Goal: Information Seeking & Learning: Compare options

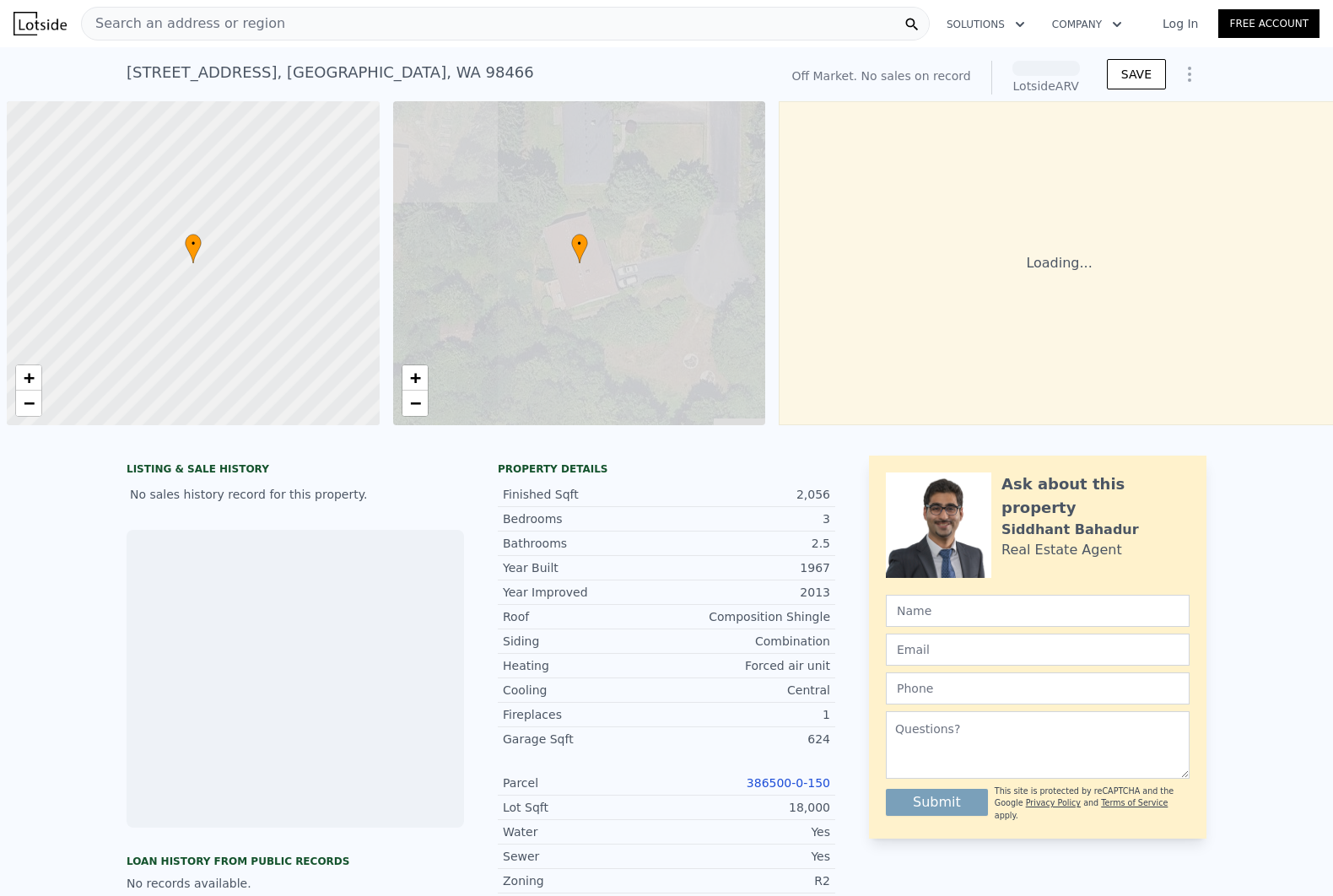
scroll to position [0, 5]
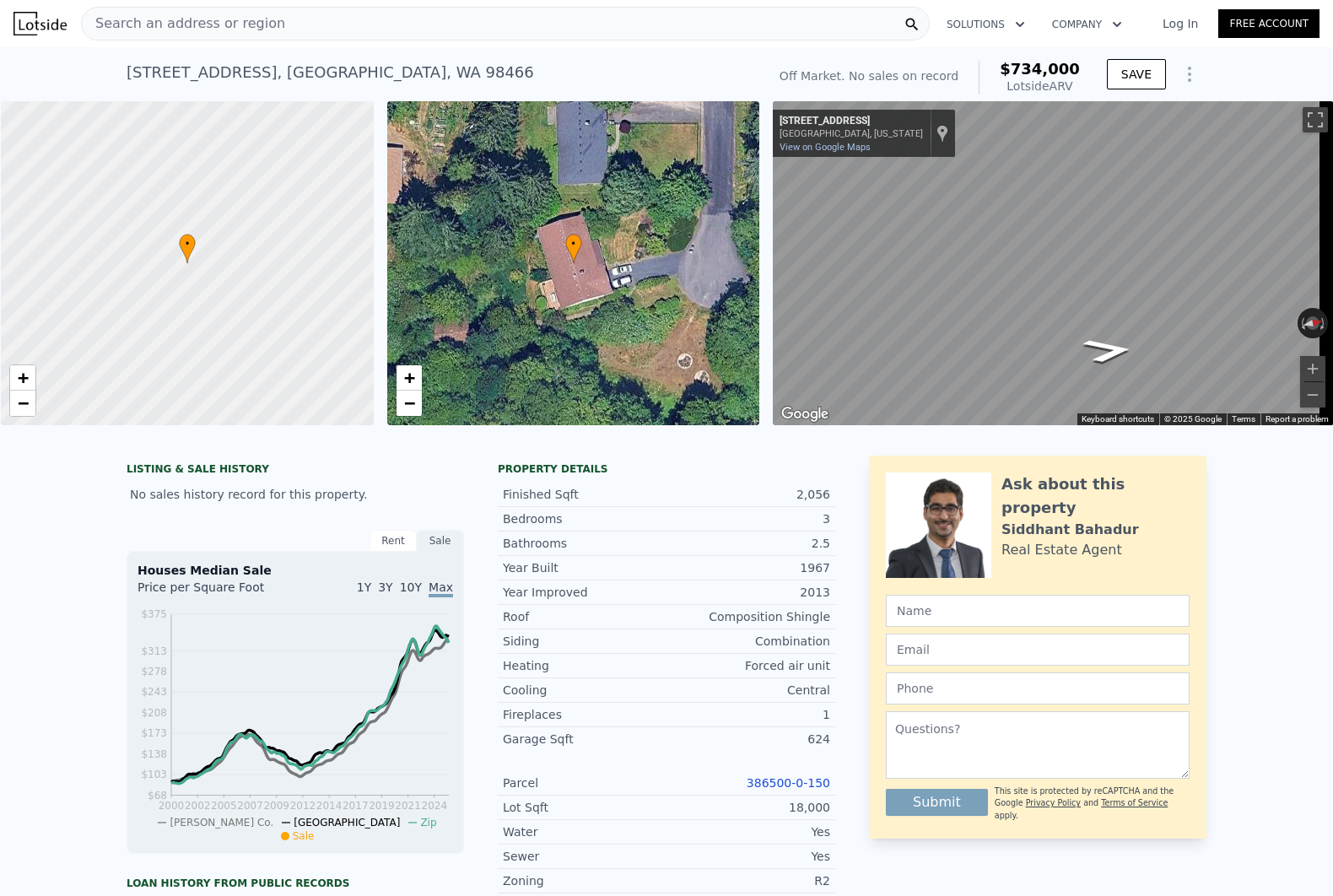
click at [376, 84] on div "[STREET_ADDRESS] No sales on record (~ARV $734k )" at bounding box center [443, 78] width 633 height 47
copy div "[STREET_ADDRESS] No sales on record (~ARV $734k )"
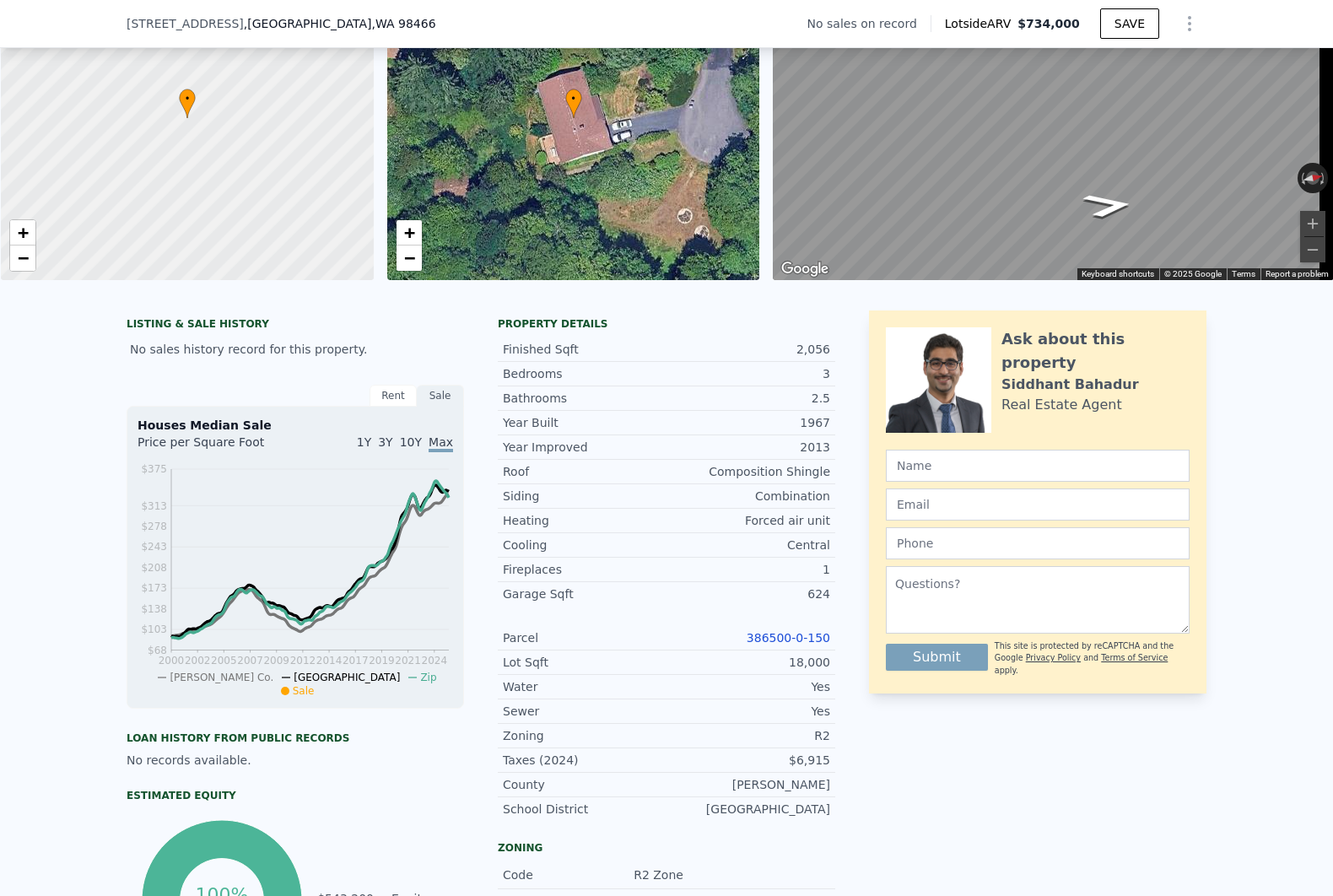
scroll to position [274, 0]
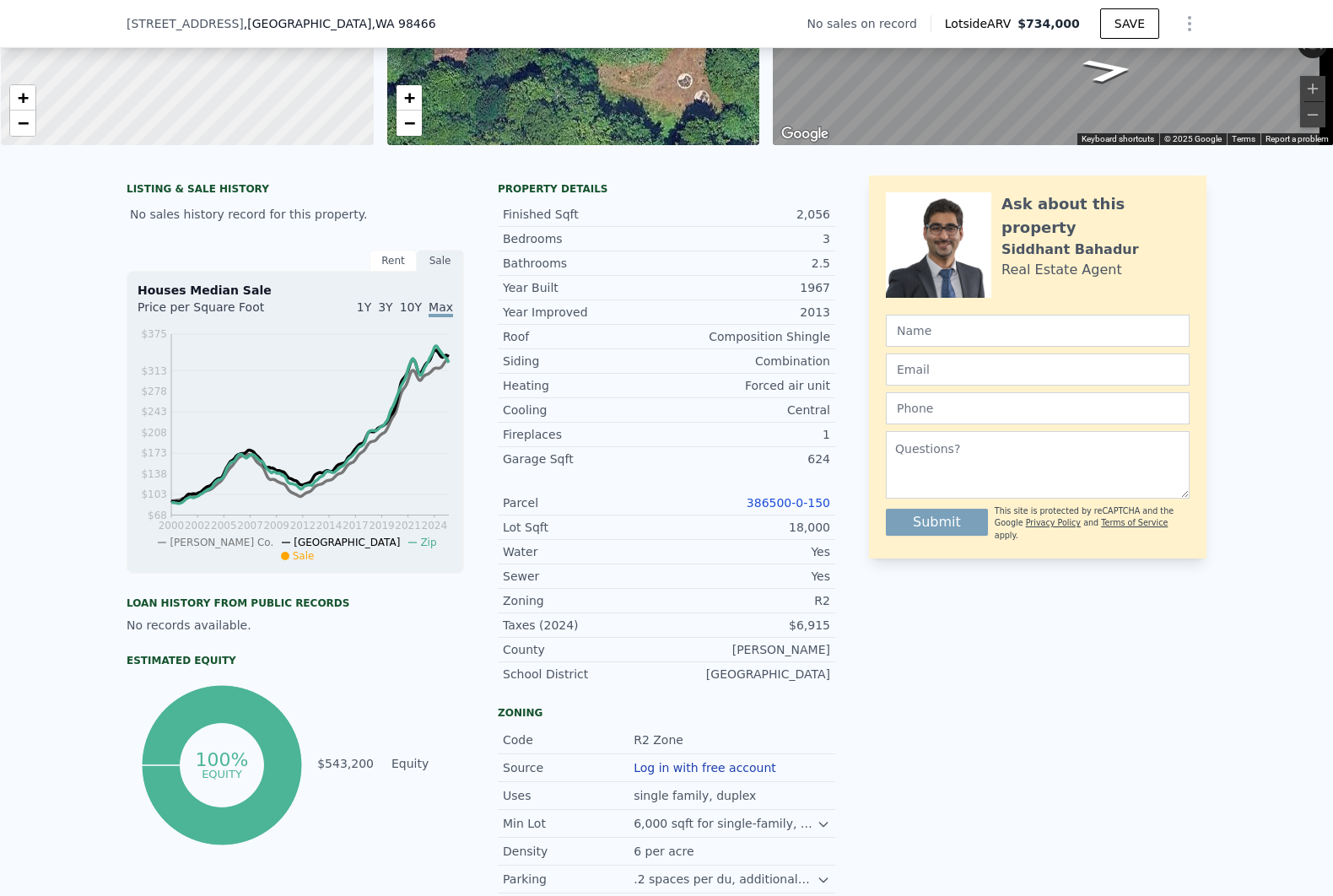
click at [813, 511] on div "386500-0-150" at bounding box center [748, 502] width 164 height 16
click at [813, 510] on link "386500-0-150" at bounding box center [788, 502] width 83 height 14
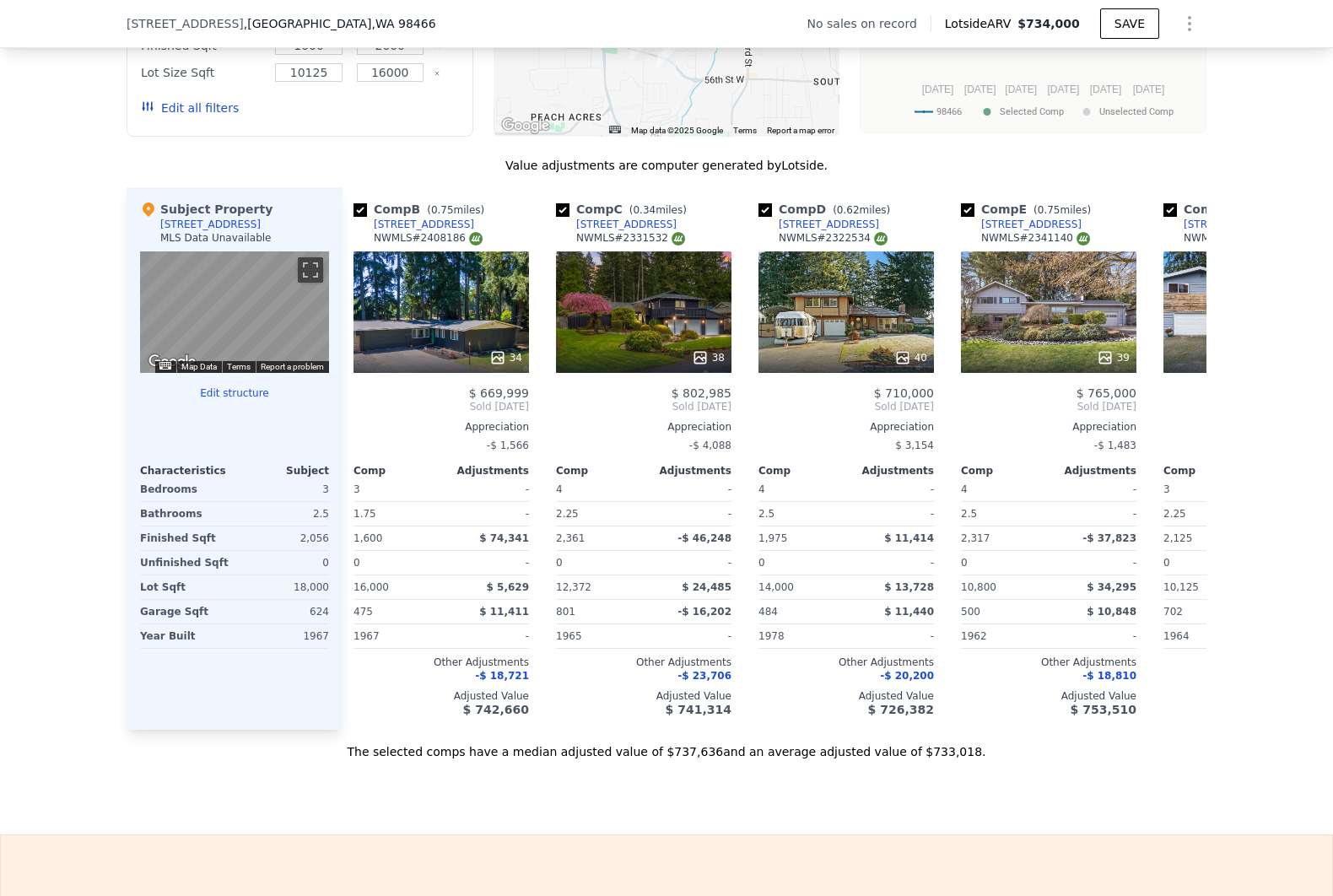
scroll to position [0, 220]
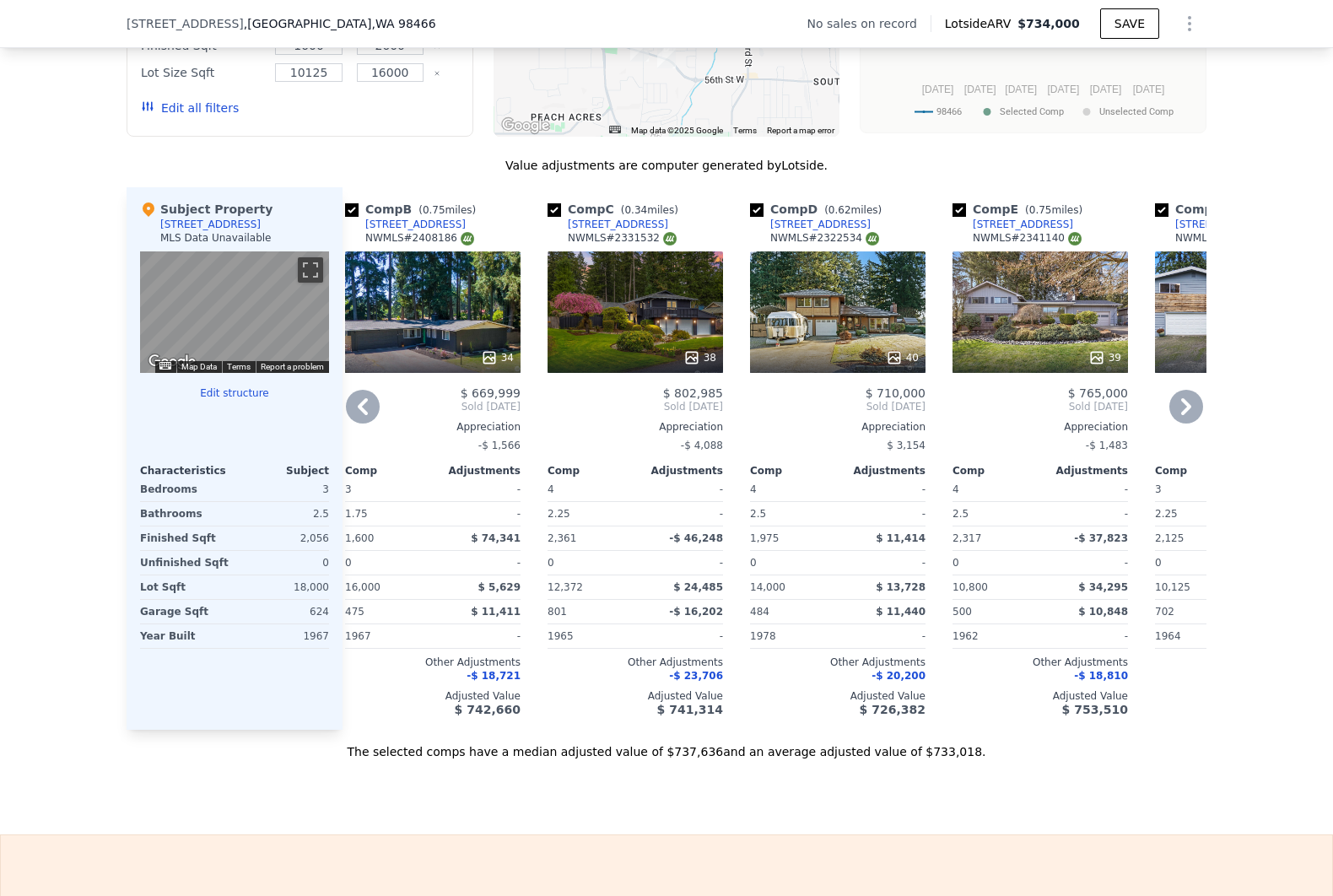
click at [822, 324] on div "40" at bounding box center [838, 311] width 175 height 121
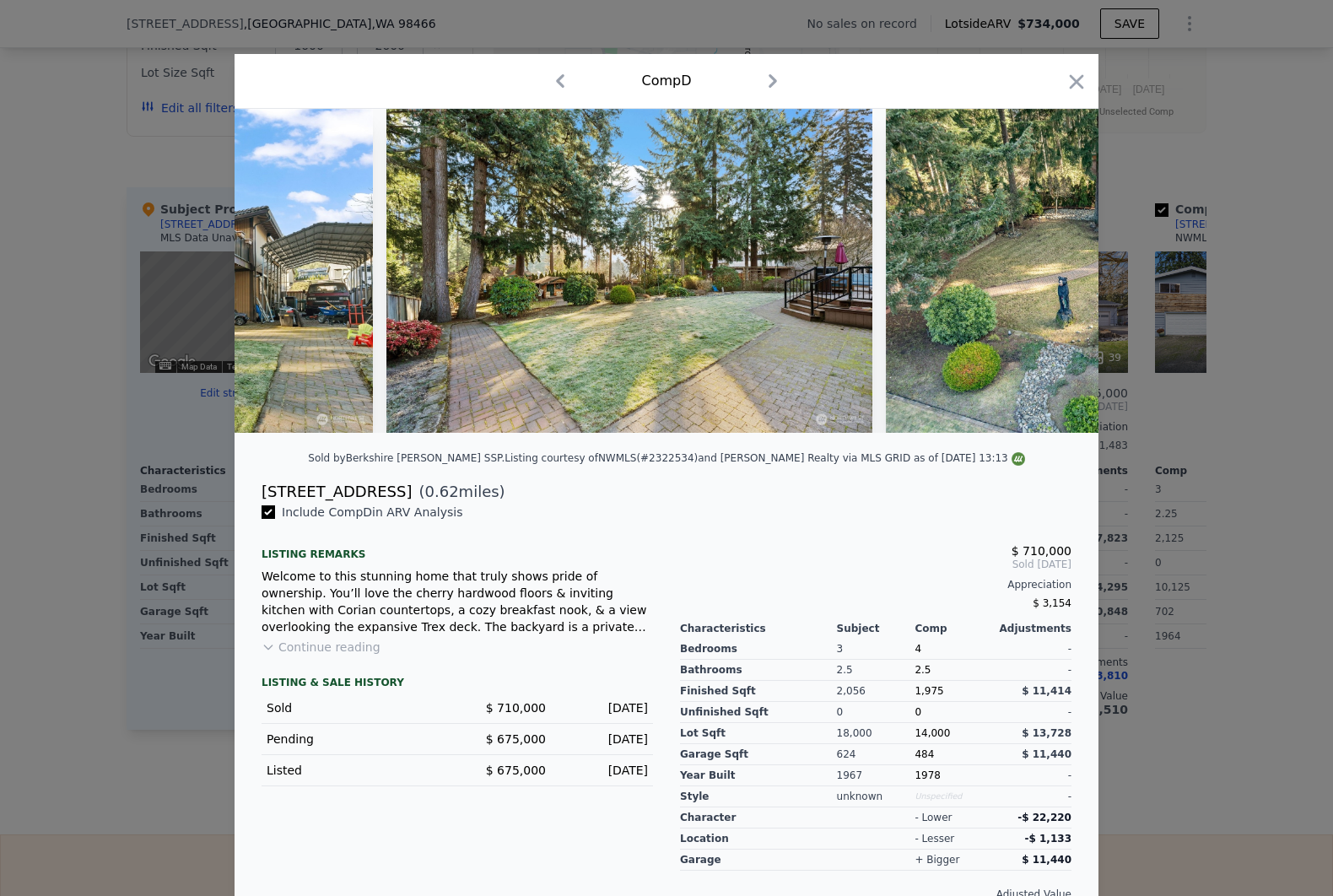
scroll to position [0, 13703]
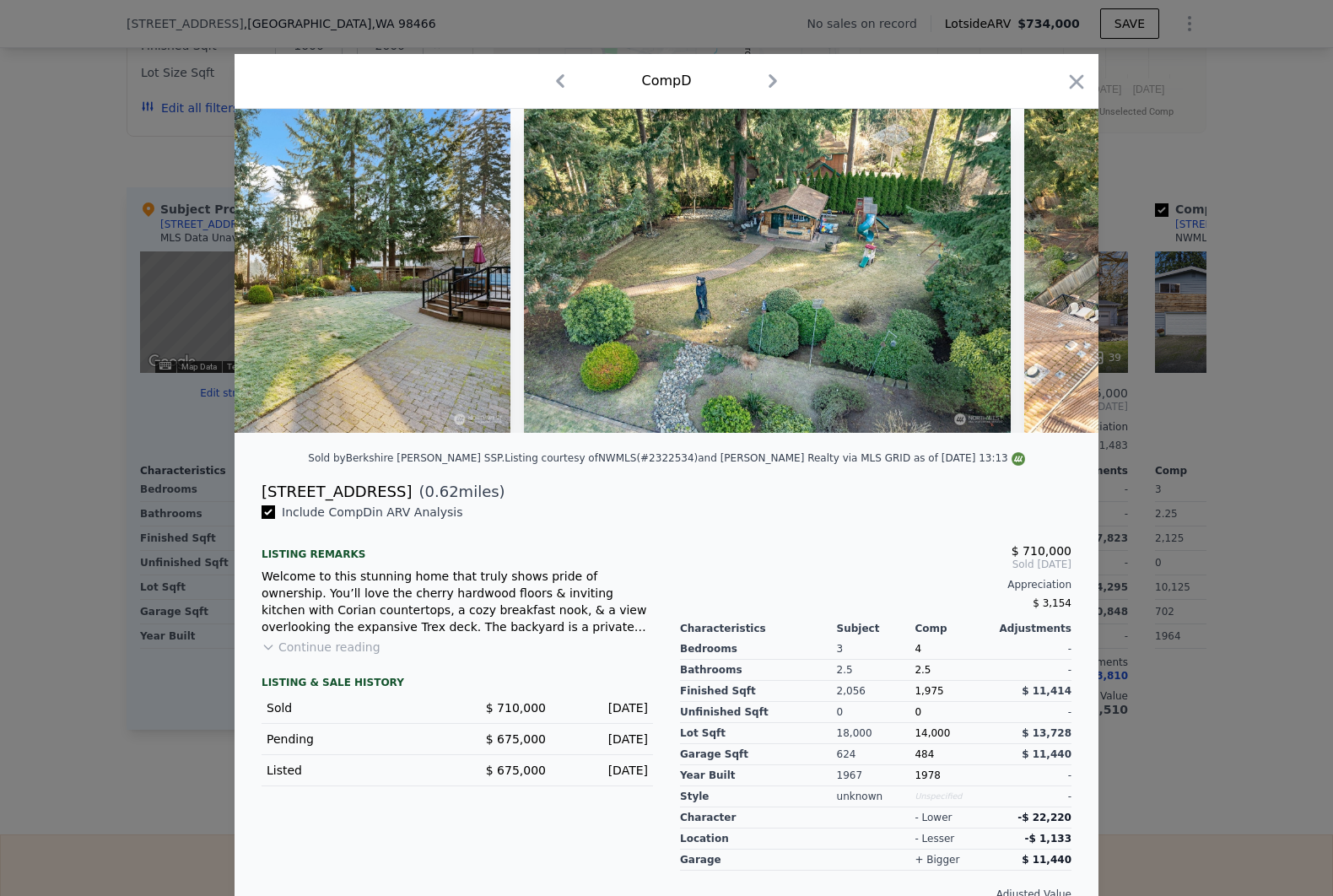
click at [1228, 509] on div at bounding box center [666, 448] width 1333 height 896
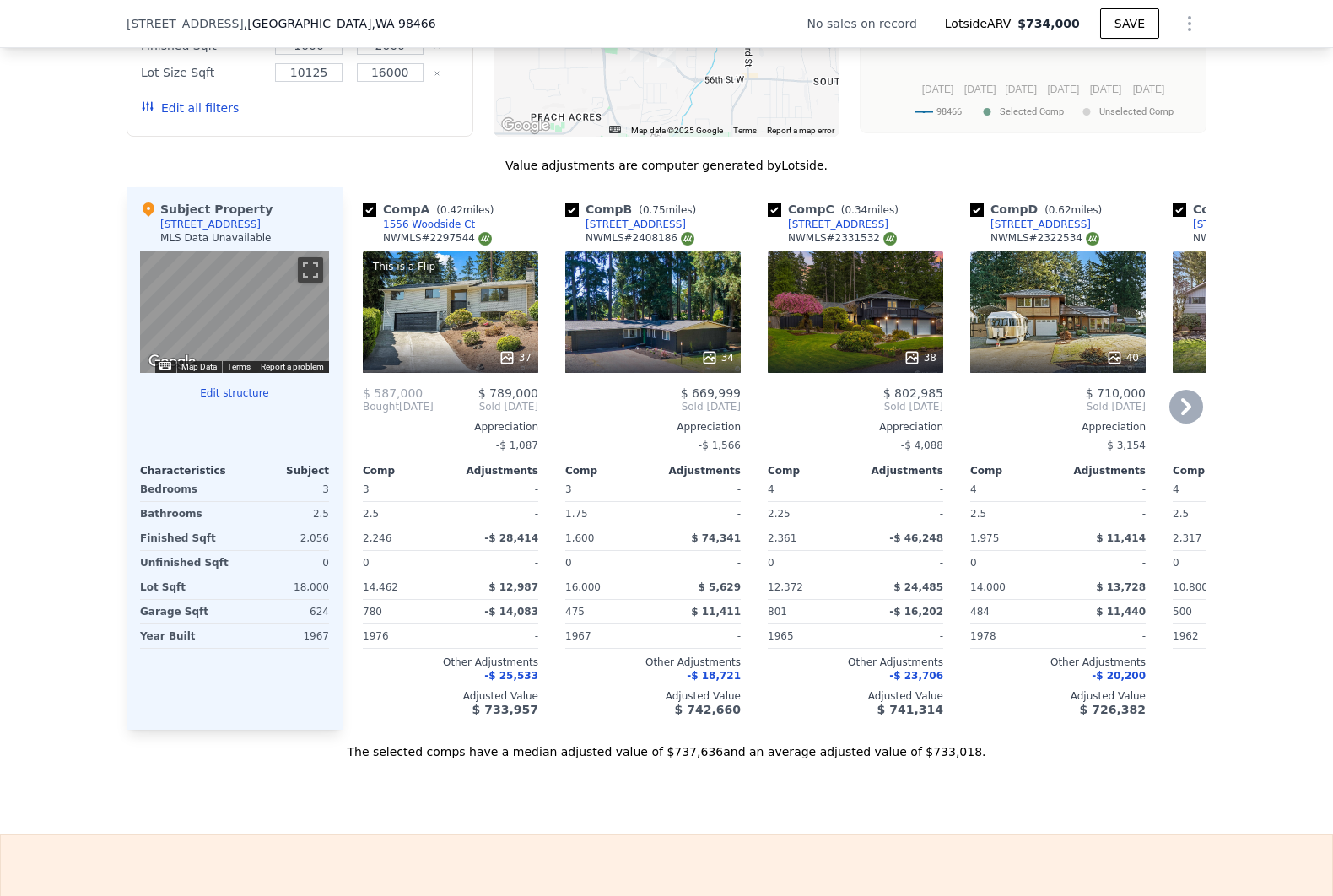
click at [456, 332] on div "This is a Flip 37" at bounding box center [450, 311] width 175 height 121
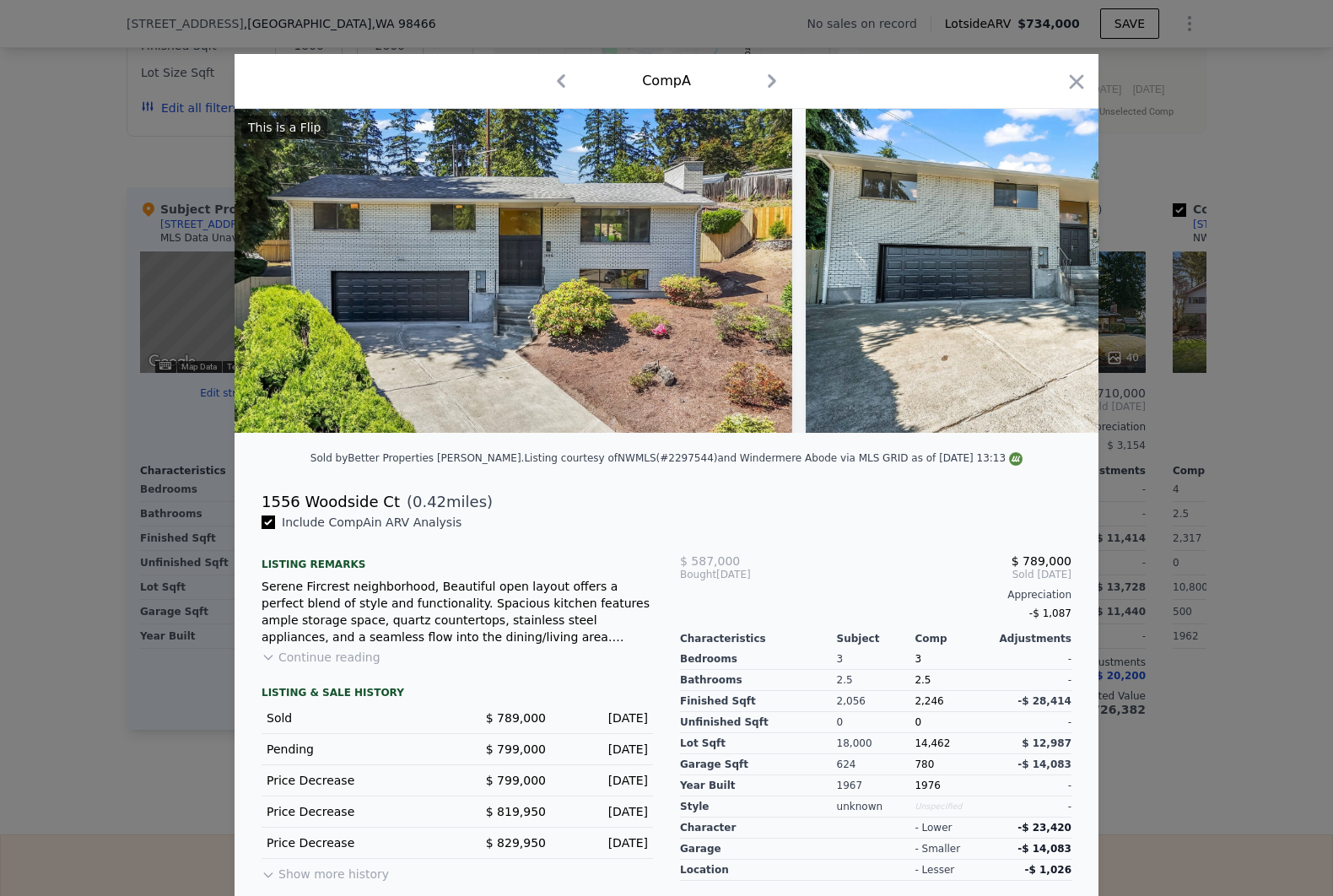
scroll to position [0, 17883]
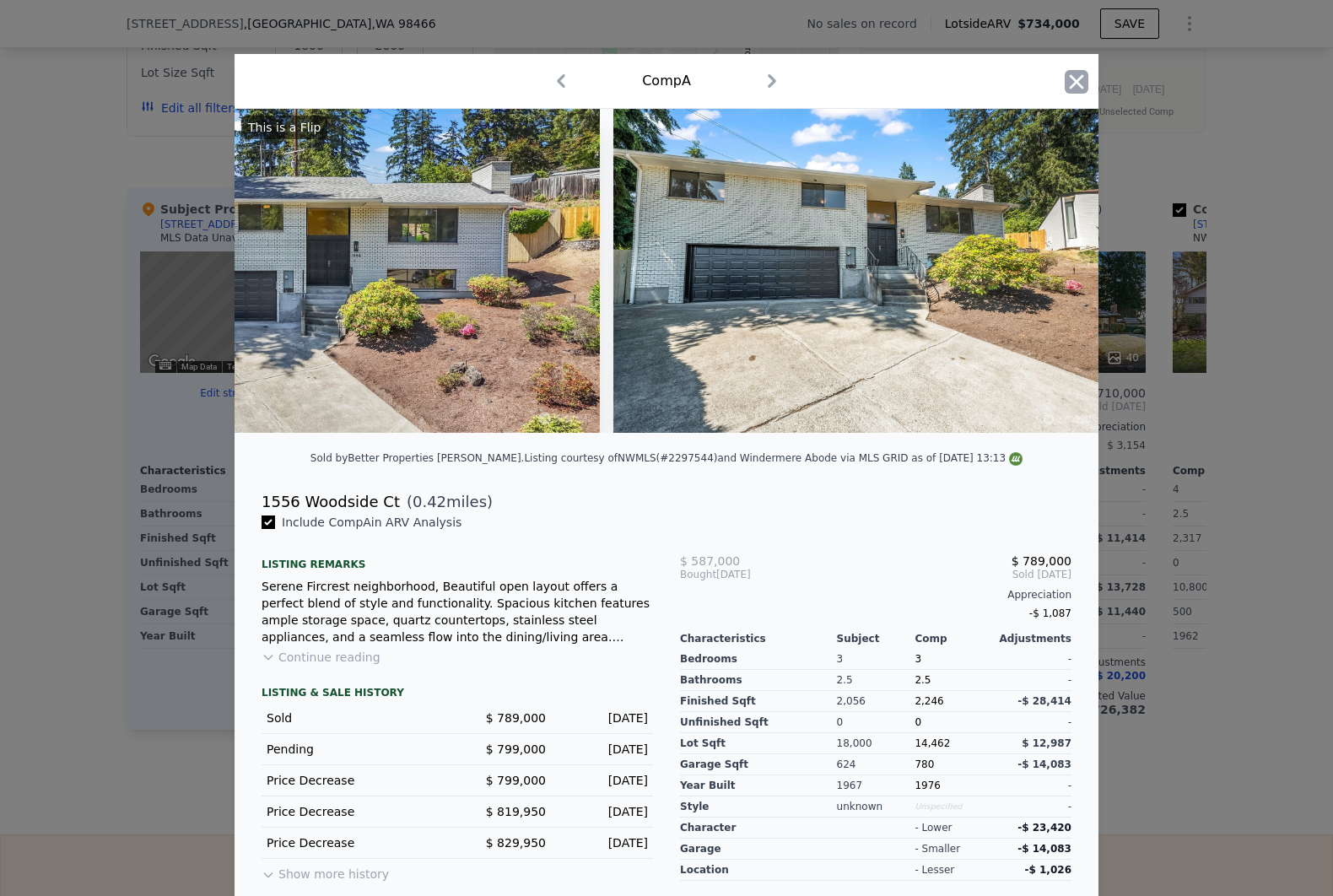
click at [1066, 80] on icon "button" at bounding box center [1077, 82] width 24 height 24
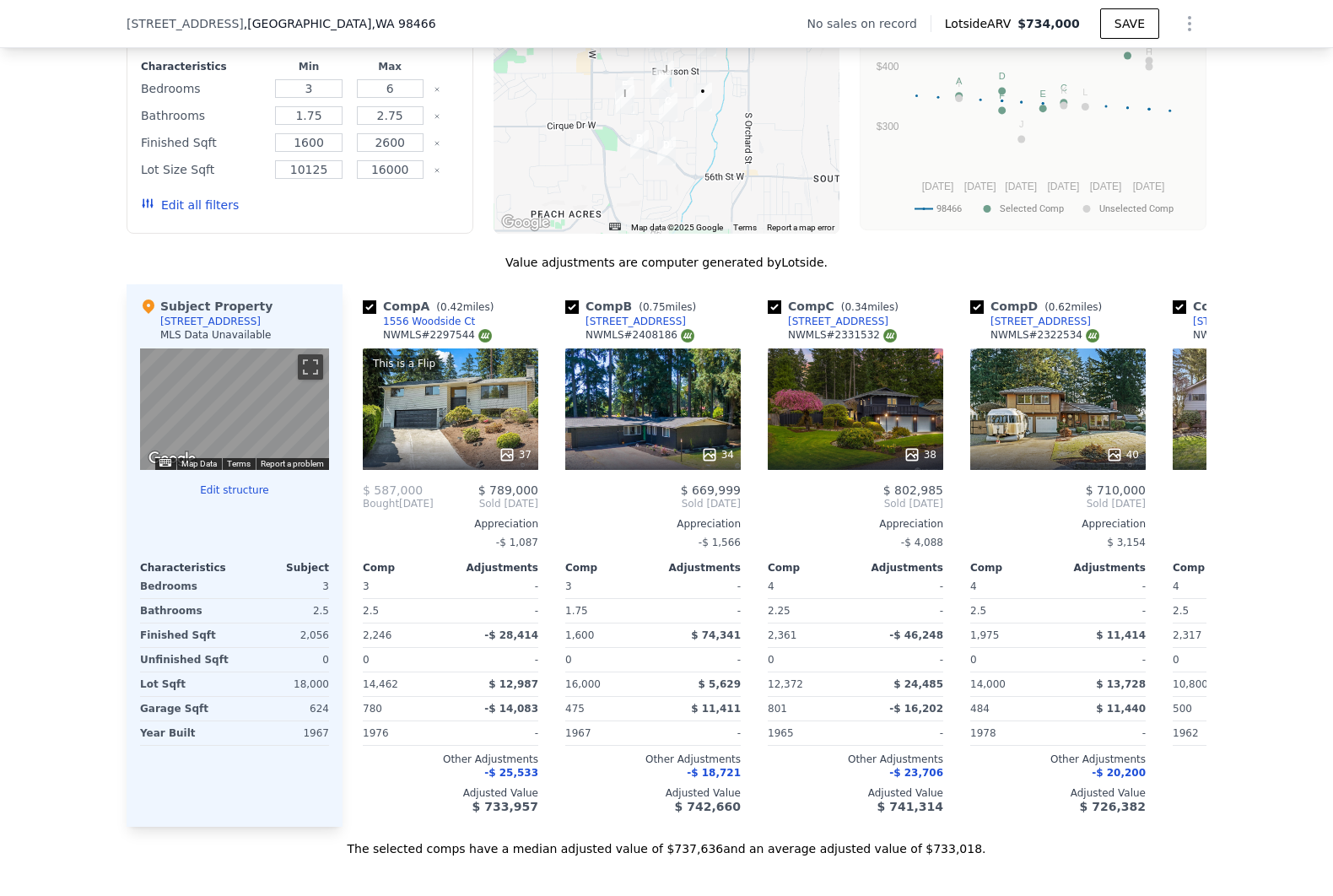
scroll to position [1399, 0]
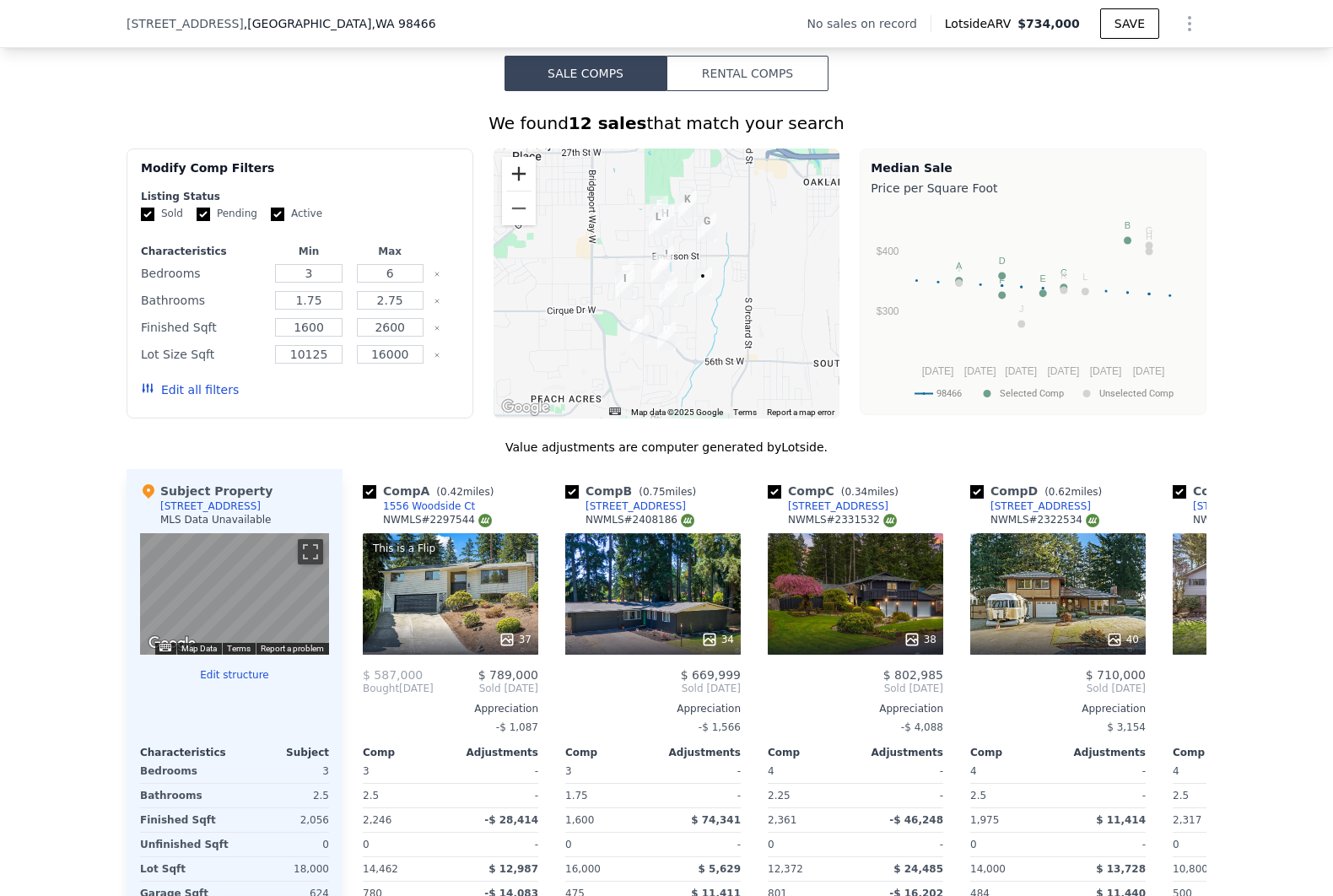
click at [513, 184] on button "Zoom in" at bounding box center [519, 174] width 34 height 34
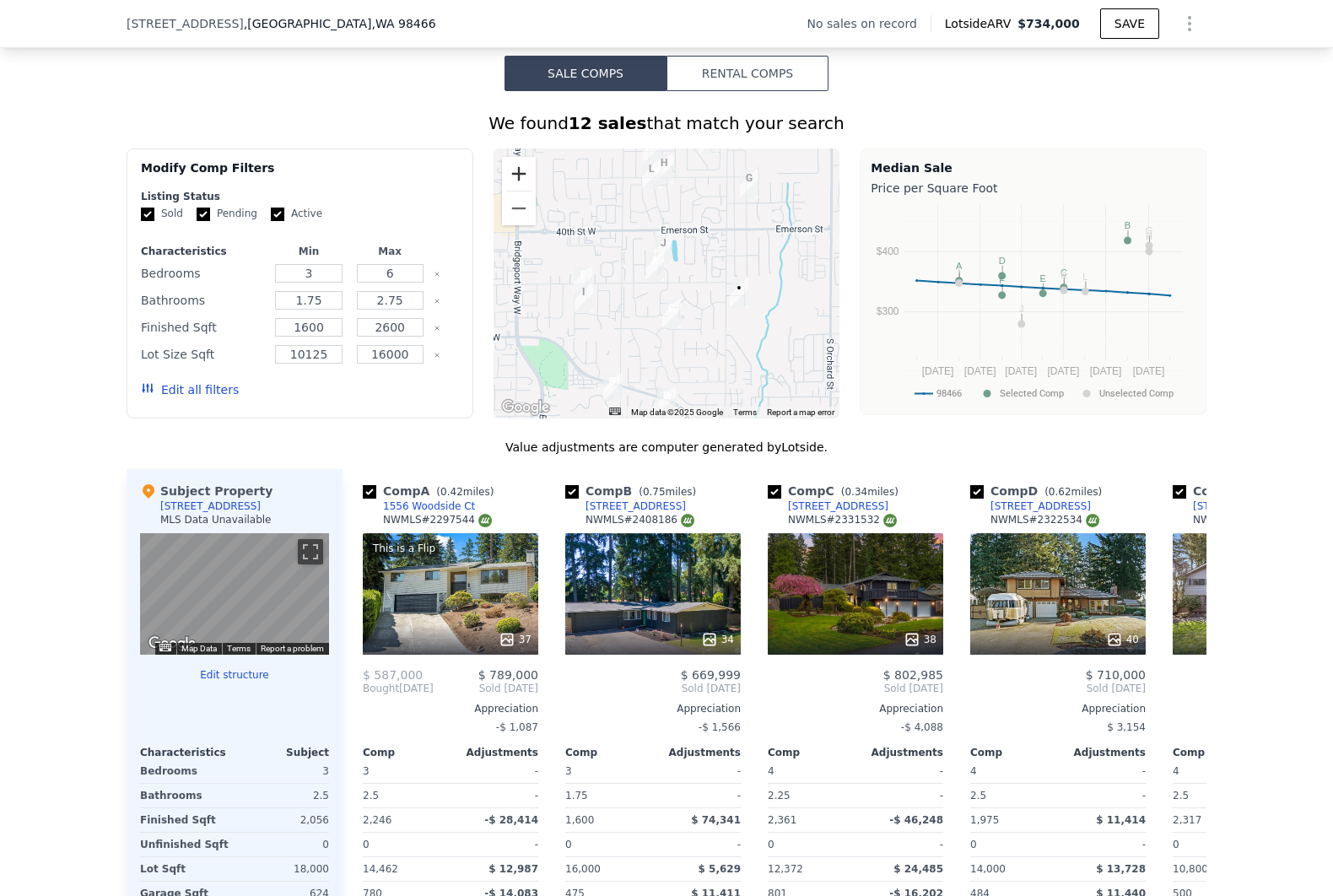
click at [513, 184] on button "Zoom in" at bounding box center [519, 174] width 34 height 34
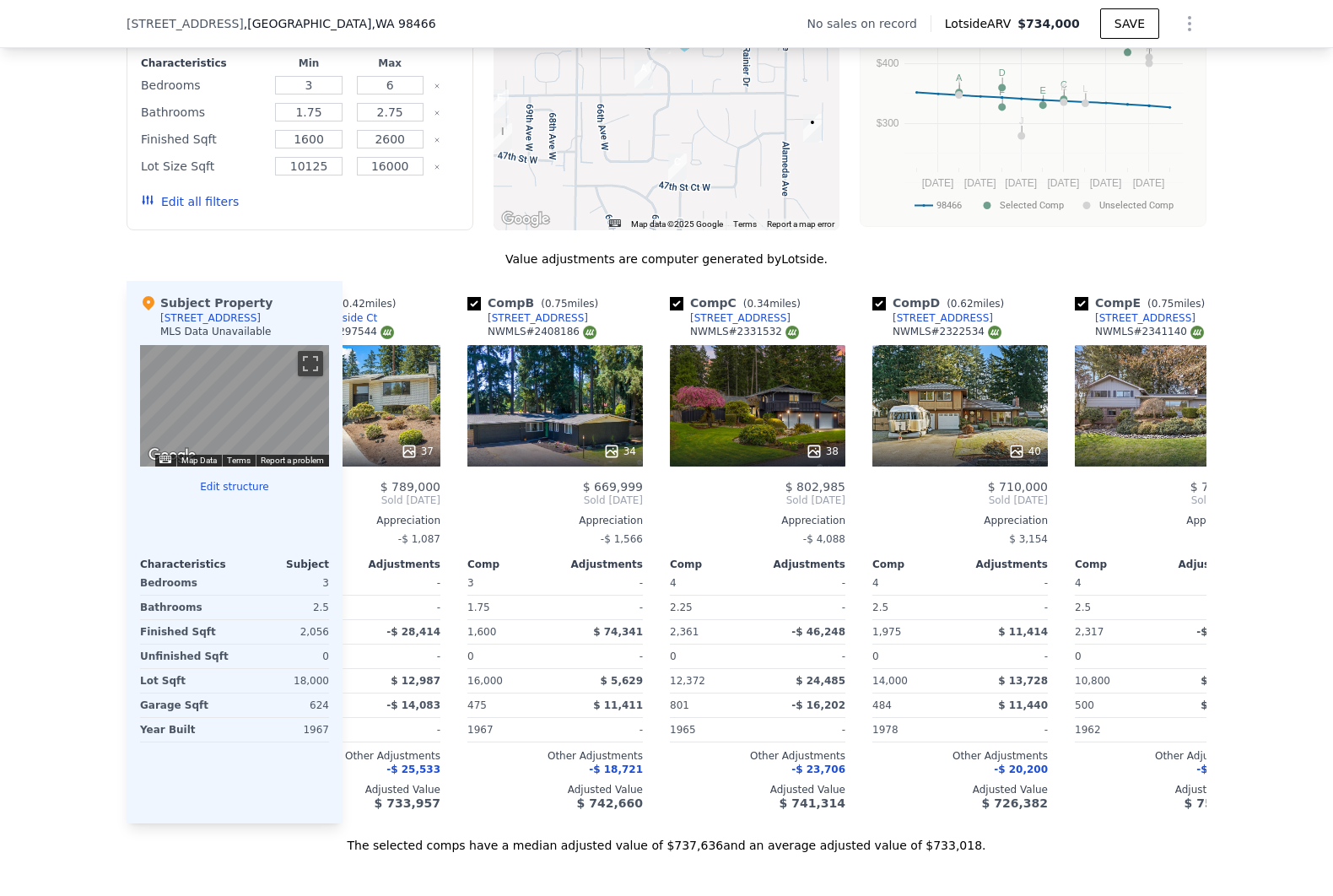
scroll to position [0, 172]
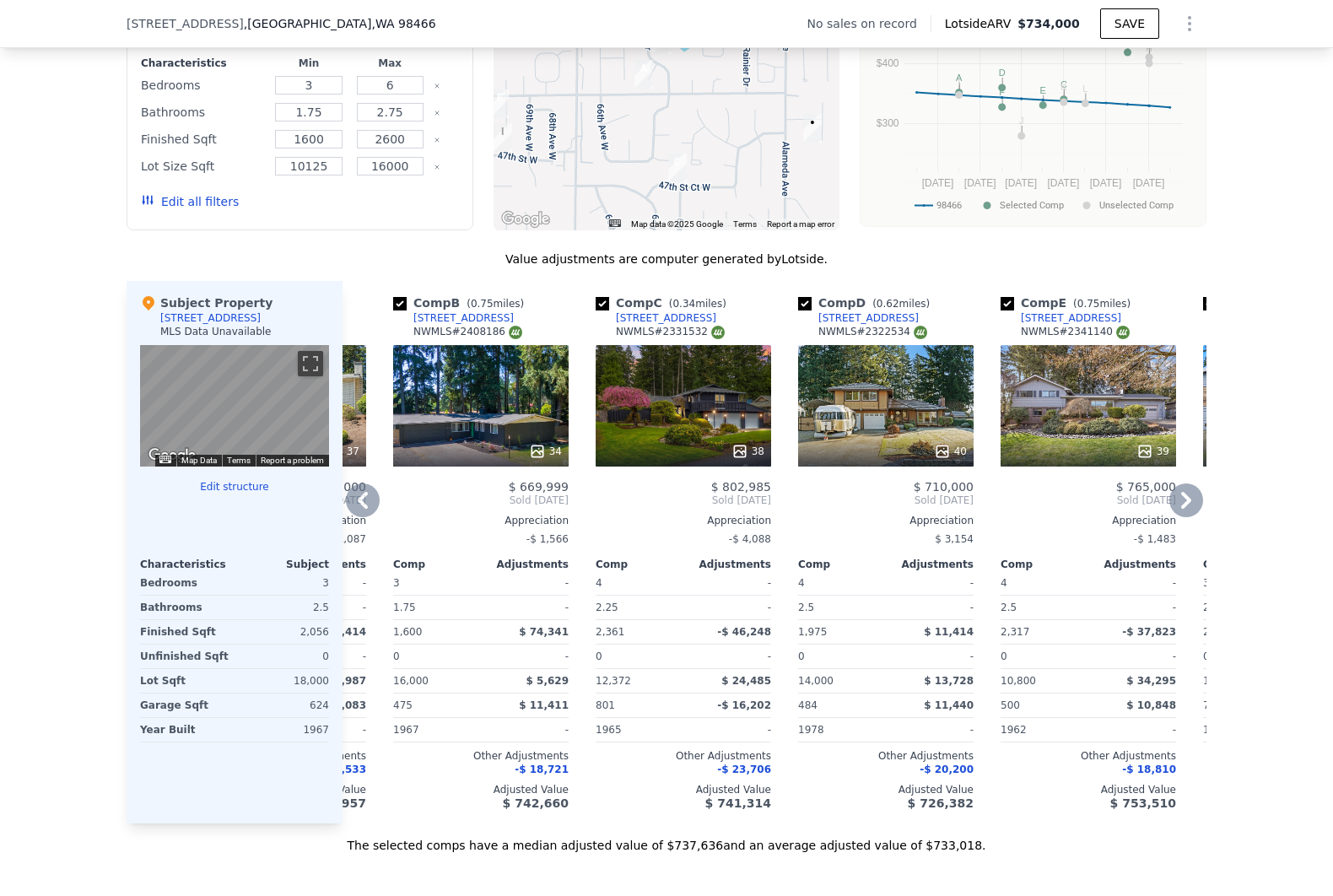
click at [705, 414] on div "38" at bounding box center [683, 406] width 175 height 121
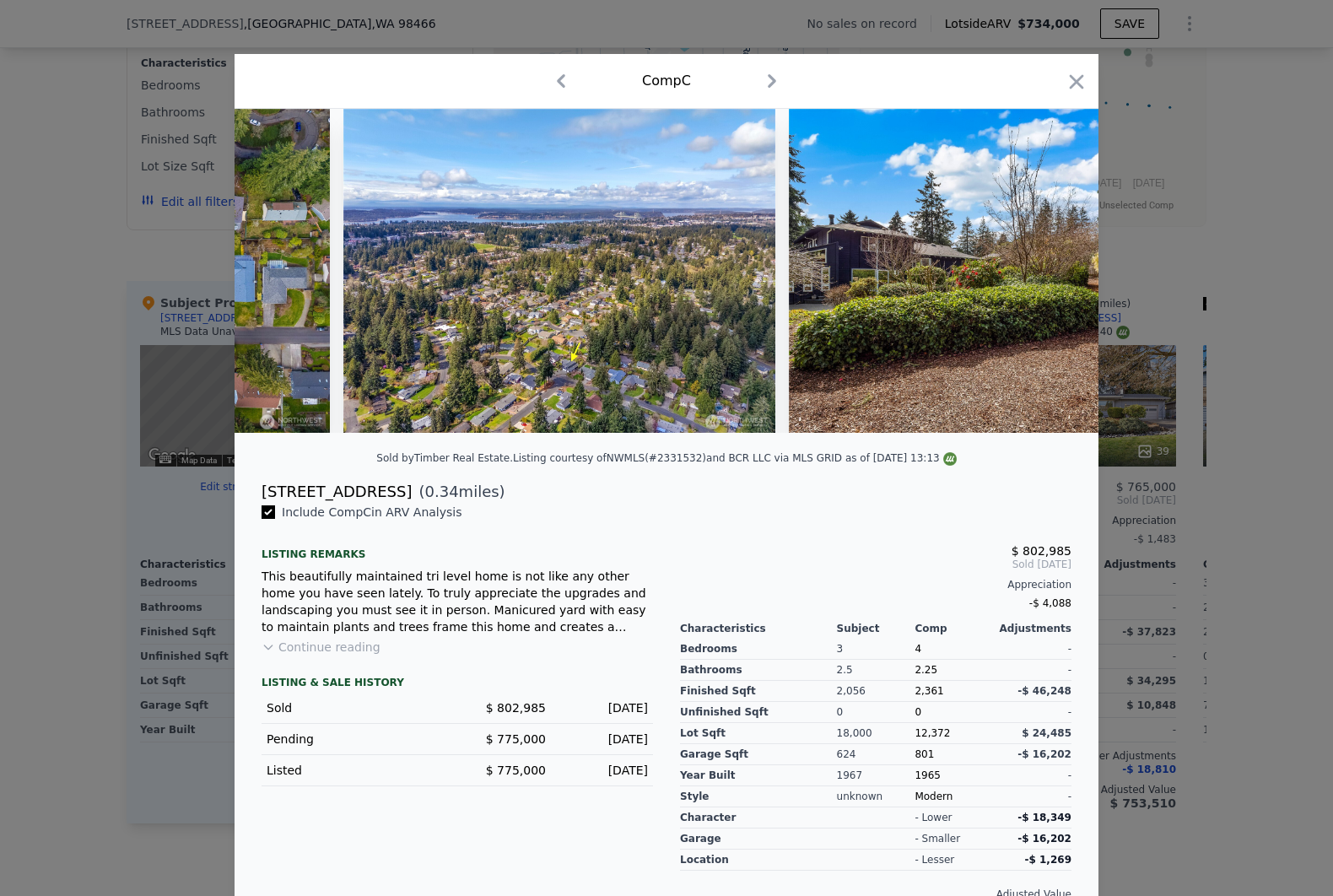
scroll to position [0, 14014]
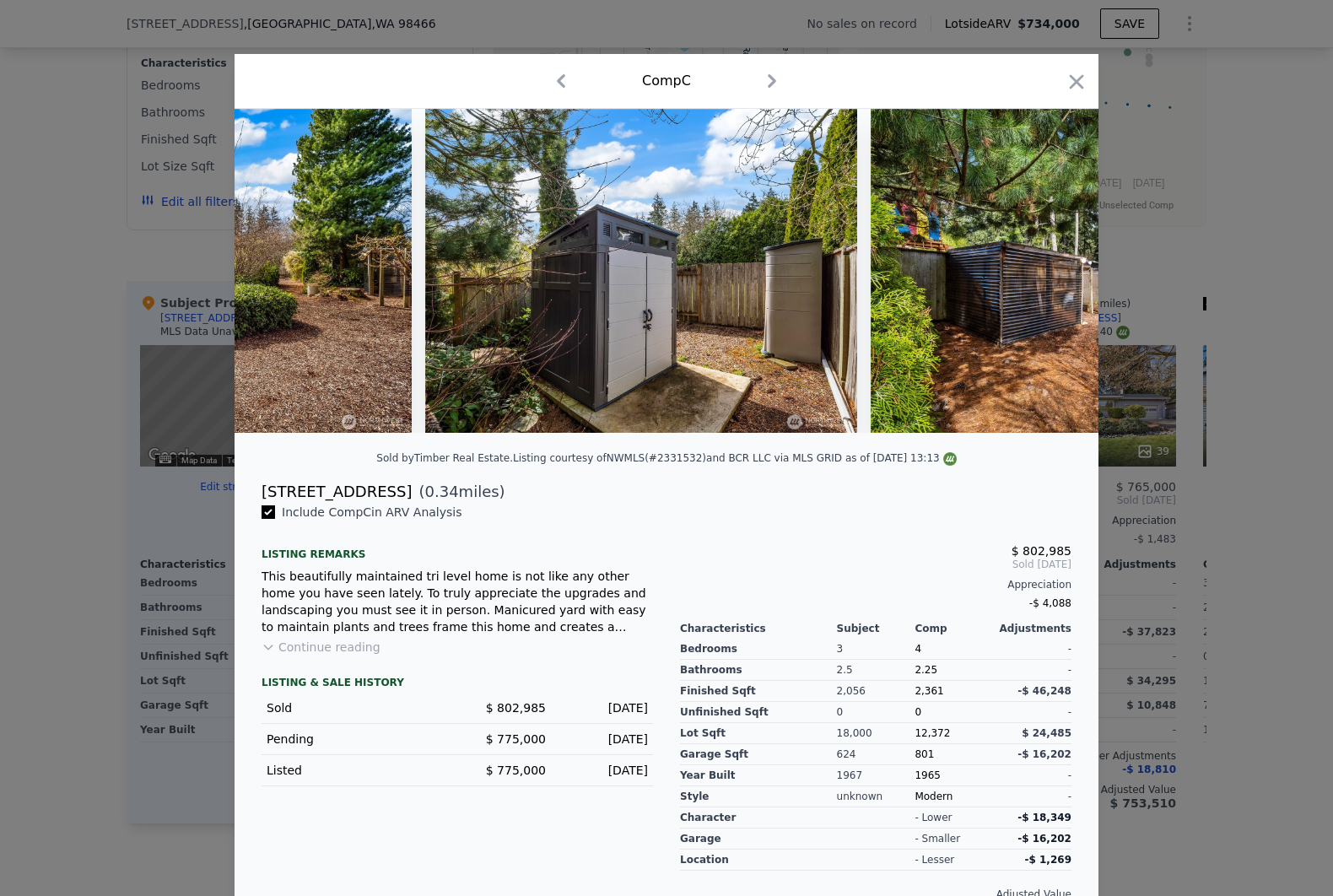
click at [1056, 79] on div "Comp C" at bounding box center [667, 81] width 837 height 27
click at [1065, 79] on icon "button" at bounding box center [1077, 82] width 24 height 24
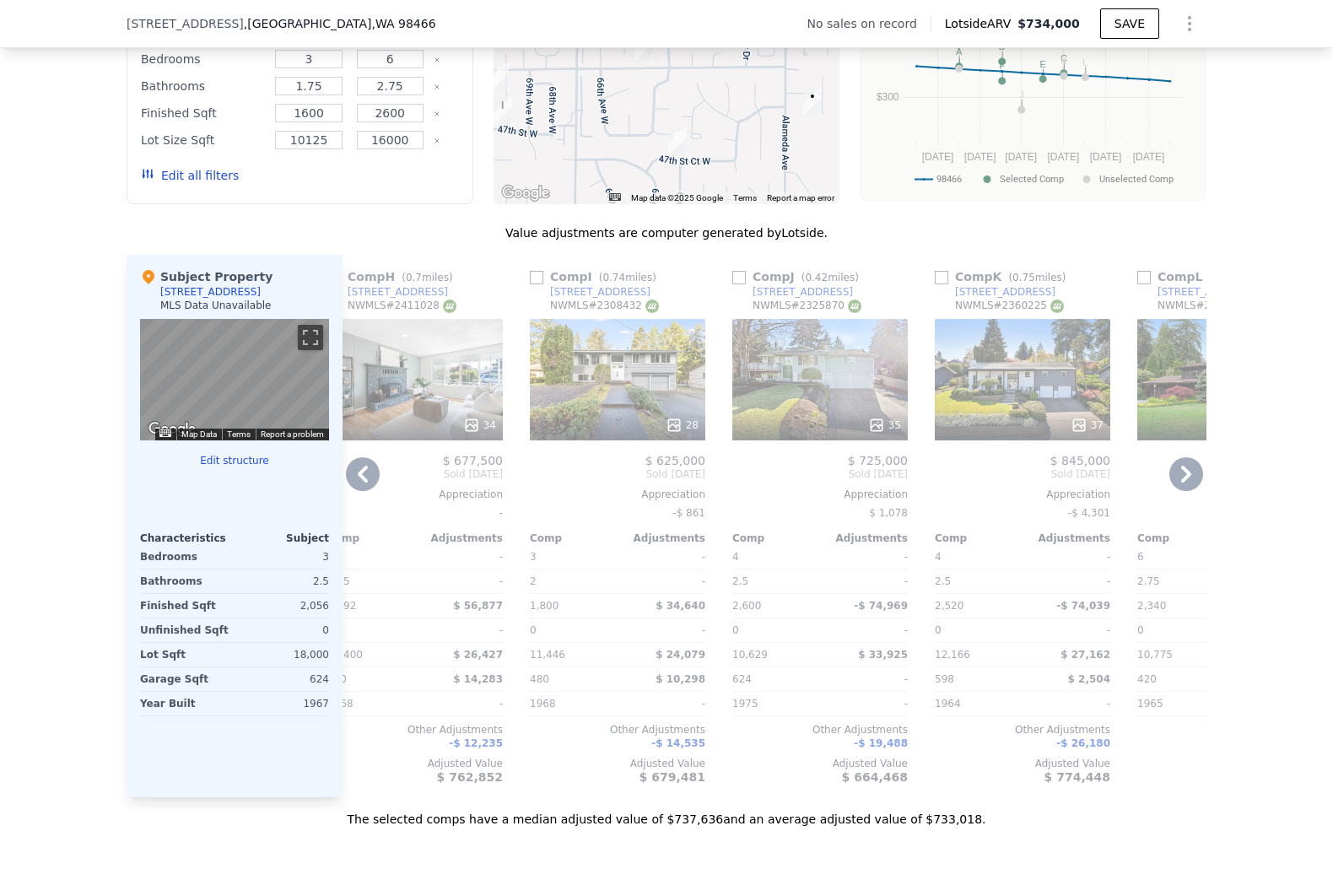
scroll to position [1681, 0]
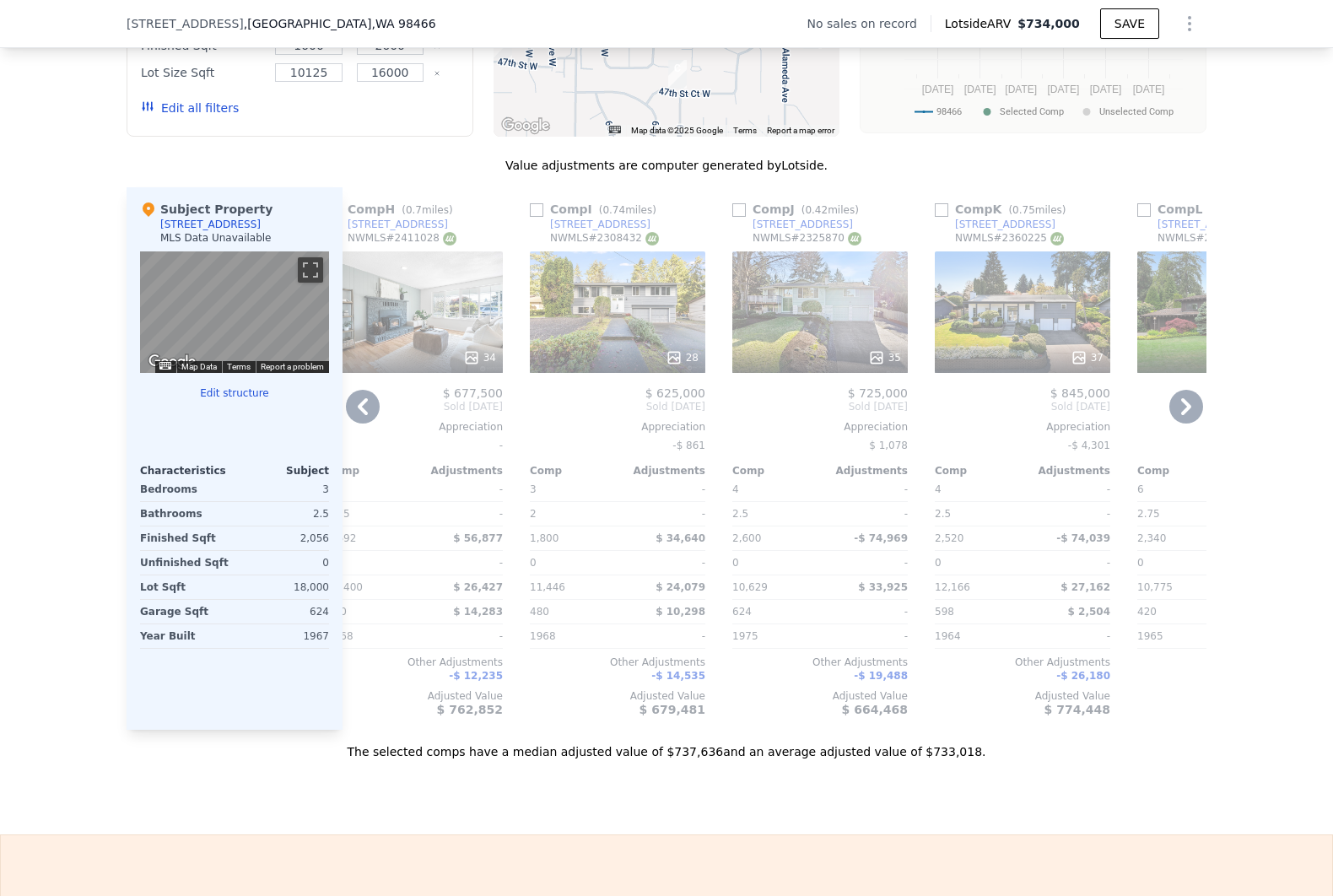
click at [857, 343] on div "35" at bounding box center [820, 311] width 175 height 121
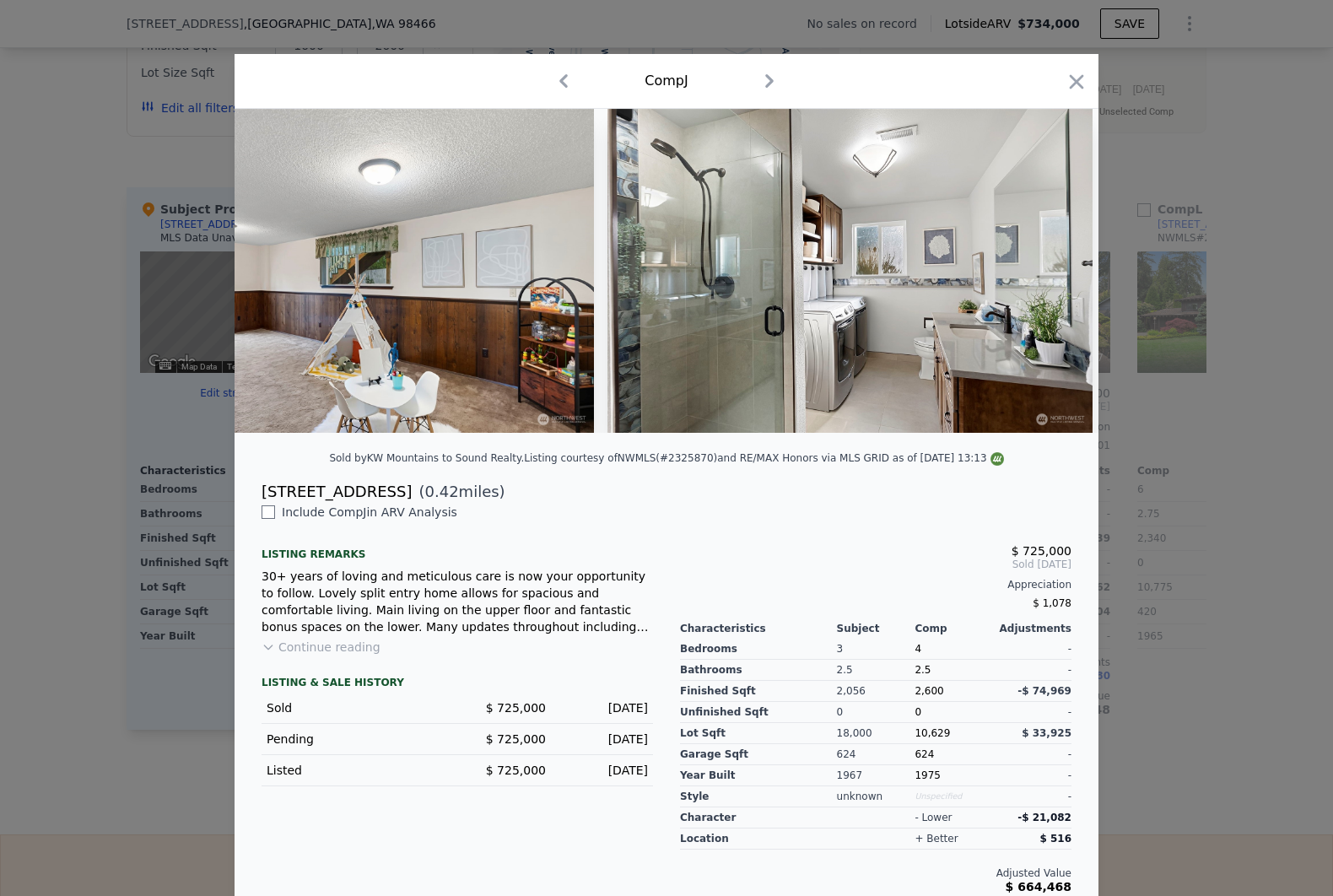
scroll to position [0, 11952]
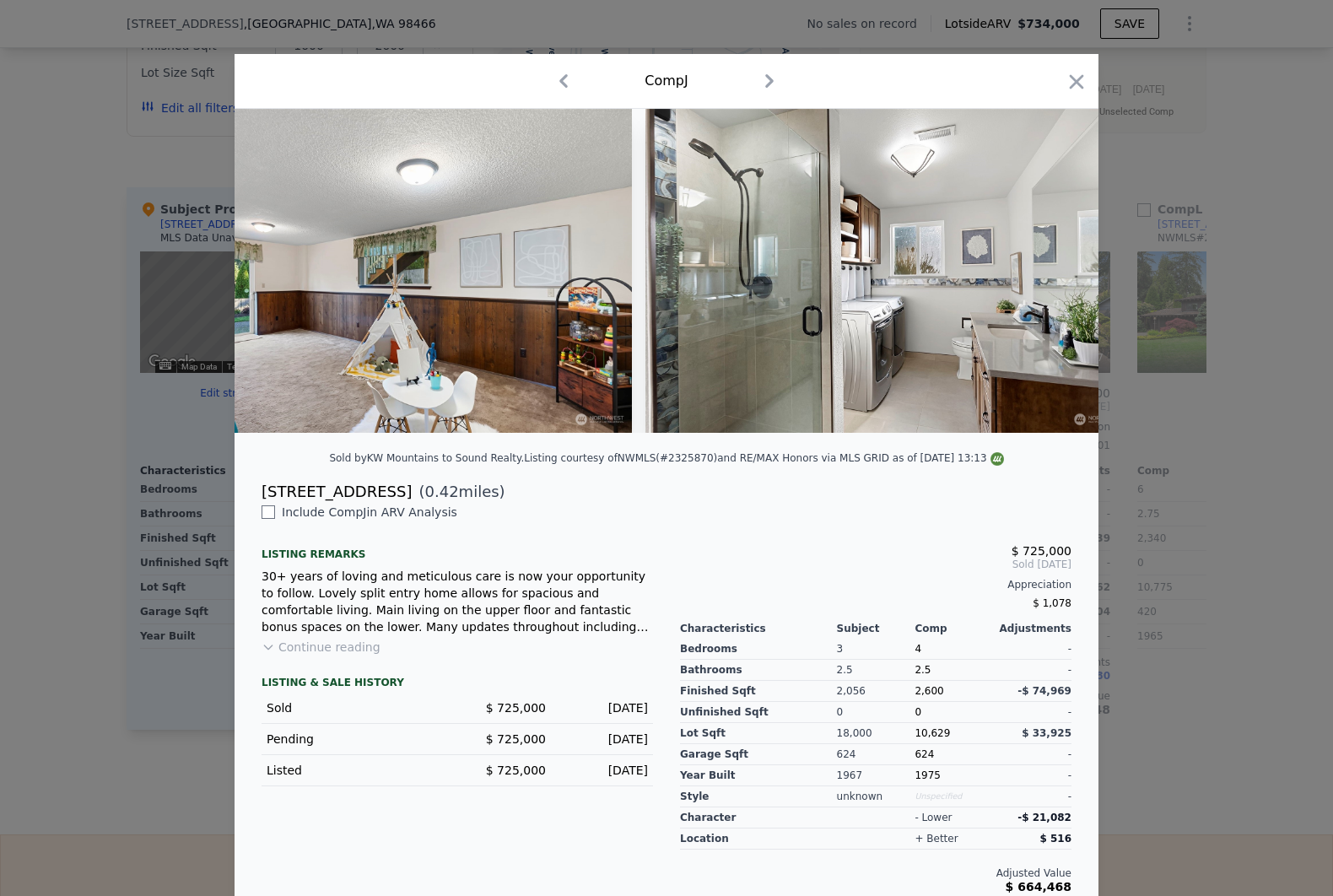
drag, startPoint x: 263, startPoint y: 436, endPoint x: 690, endPoint y: 491, distance: 430.5
click at [690, 480] on div "Sold by KW Mountains to Sound Realty . Listing courtesy of NWMLS (#2325870) and…" at bounding box center [667, 463] width 864 height 34
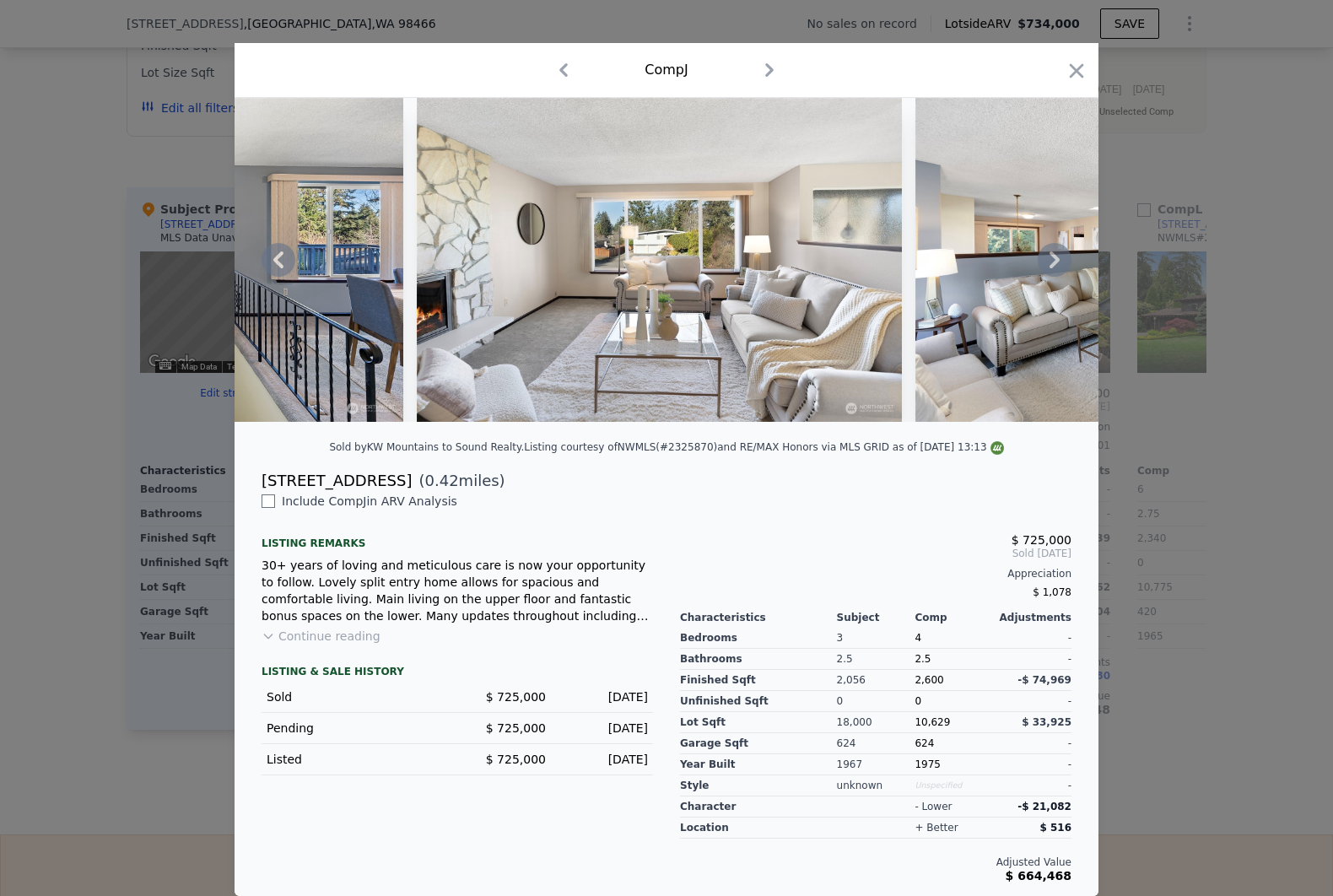
scroll to position [26, 0]
click at [1065, 68] on icon "button" at bounding box center [1077, 71] width 24 height 24
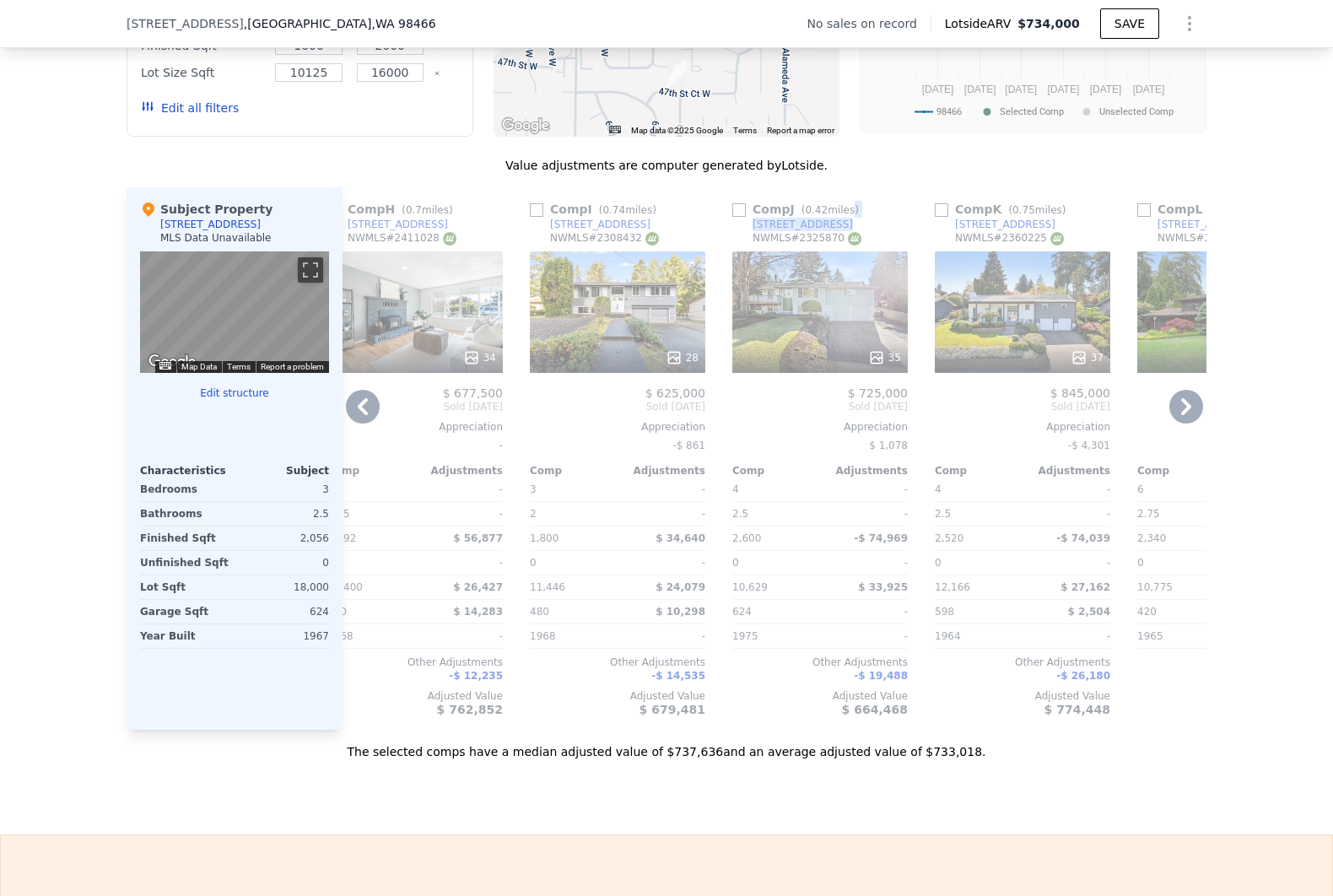
drag, startPoint x: 832, startPoint y: 235, endPoint x: 822, endPoint y: 237, distance: 10.2
click at [822, 237] on div "Comp J ( 0.42 miles) [STREET_ADDRESS] # 2325870" at bounding box center [820, 226] width 175 height 50
copy div "s) [STREET_ADDRESS]"
click at [838, 307] on div "35" at bounding box center [820, 311] width 175 height 121
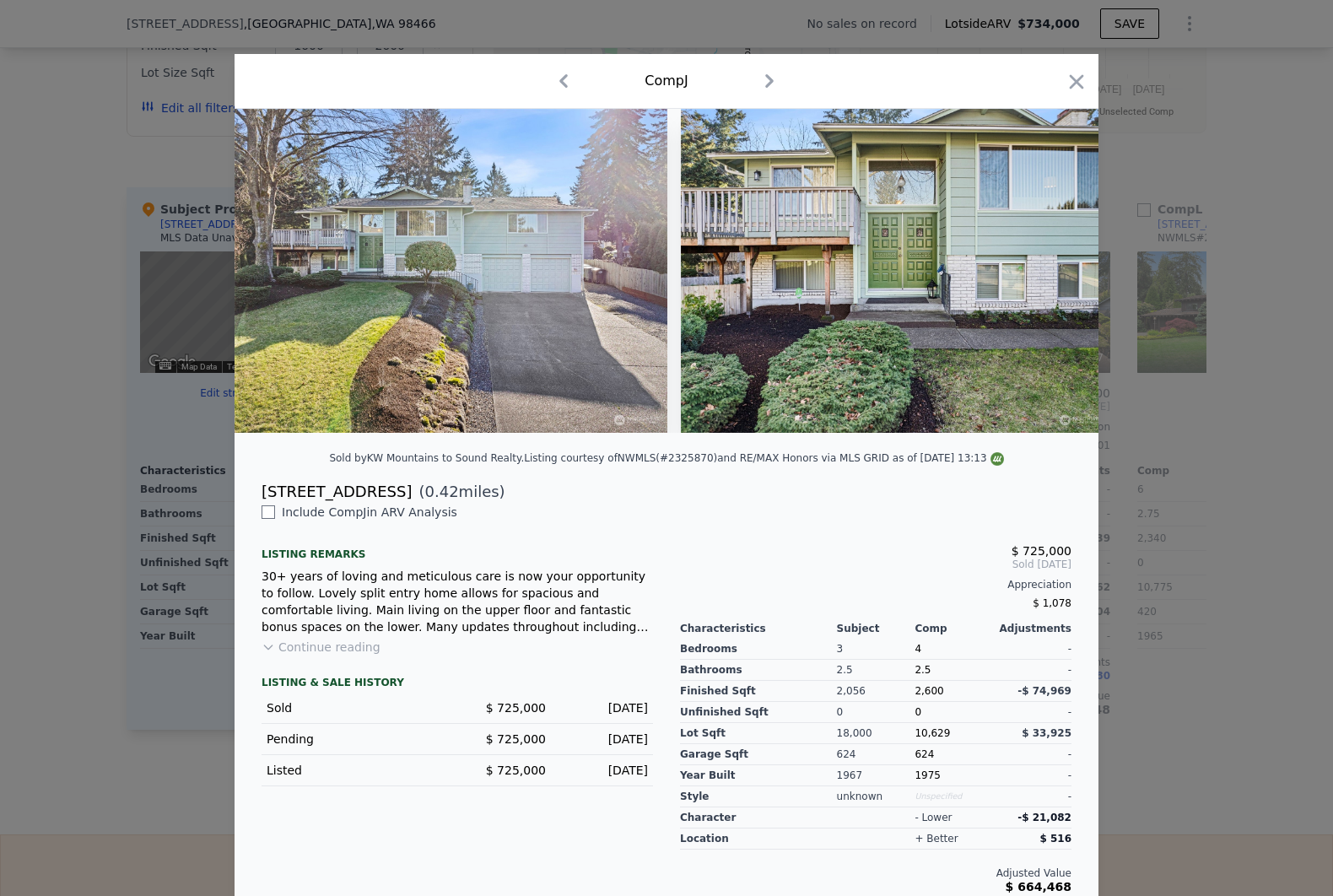
click at [311, 656] on button "Continue reading" at bounding box center [321, 647] width 119 height 16
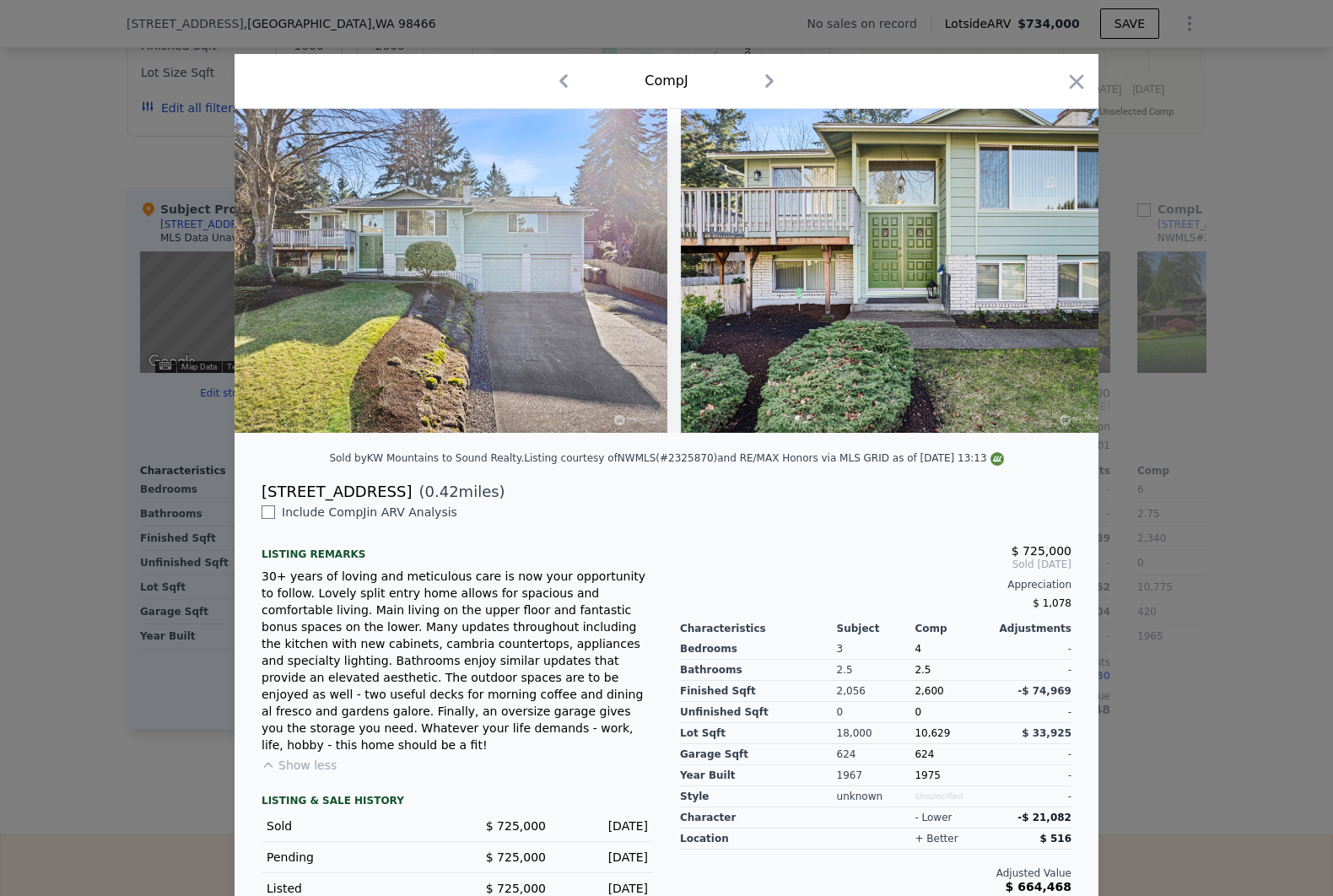
click at [56, 396] on div at bounding box center [666, 448] width 1333 height 896
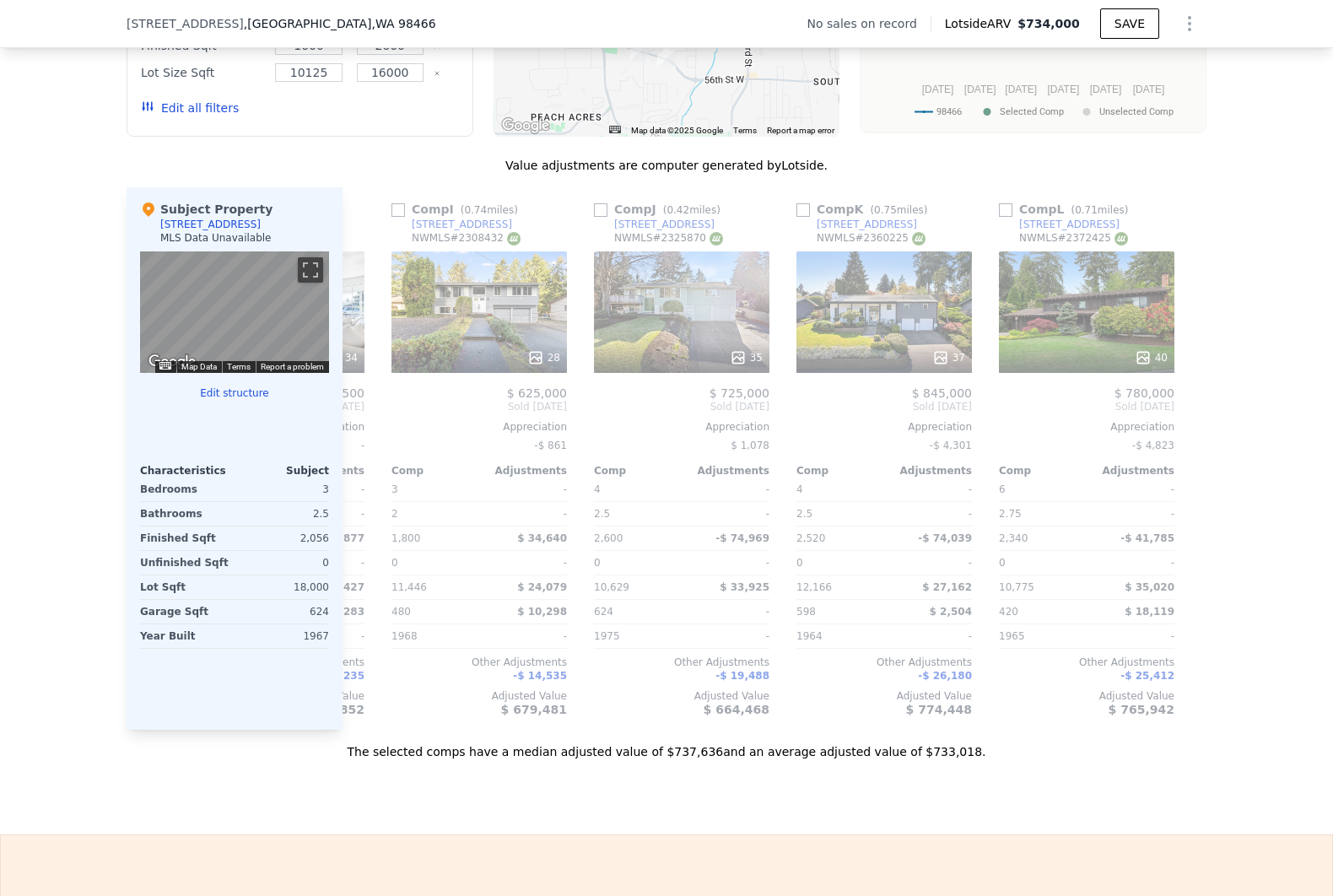
scroll to position [0, 1606]
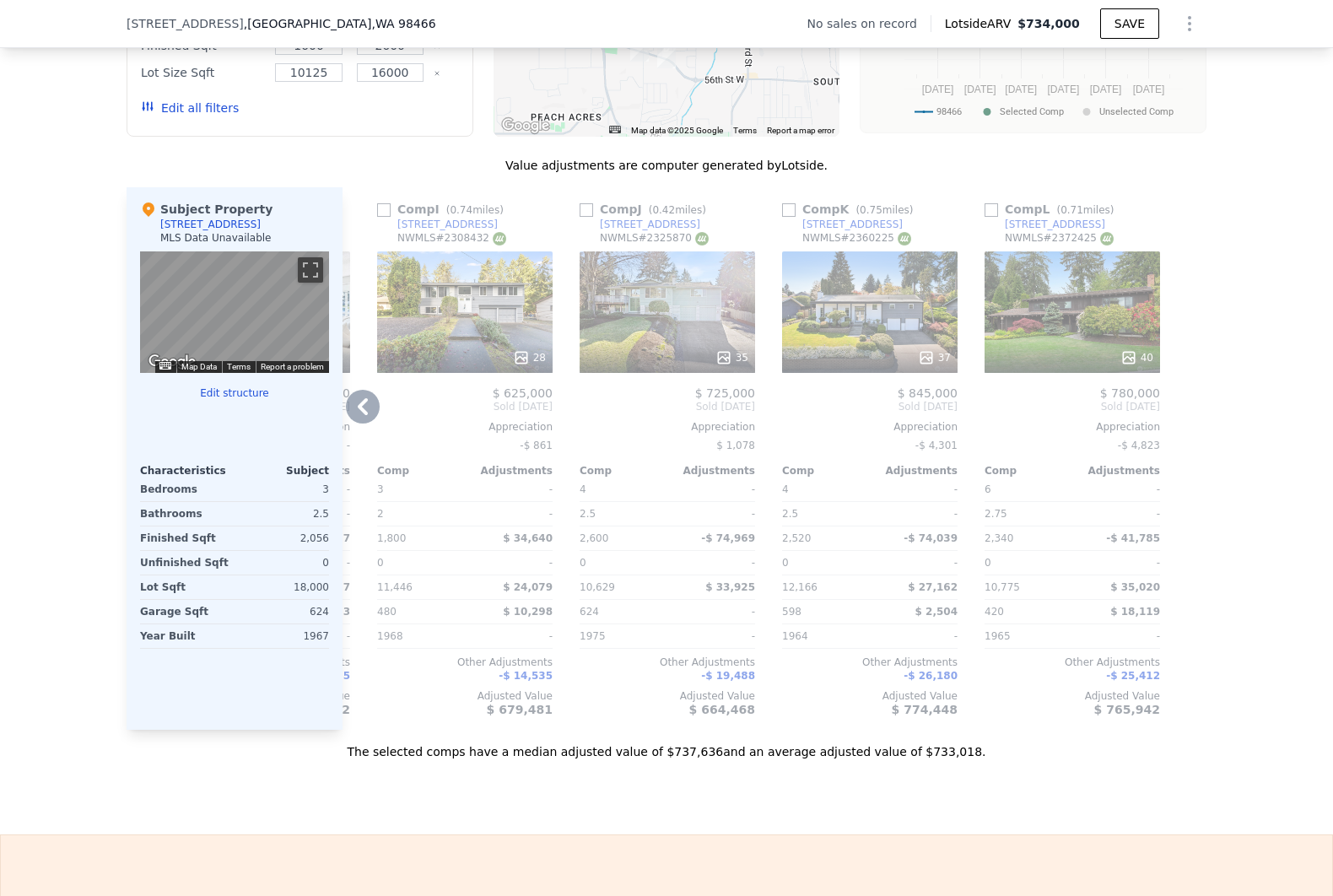
click at [1090, 348] on div "40" at bounding box center [1073, 311] width 175 height 121
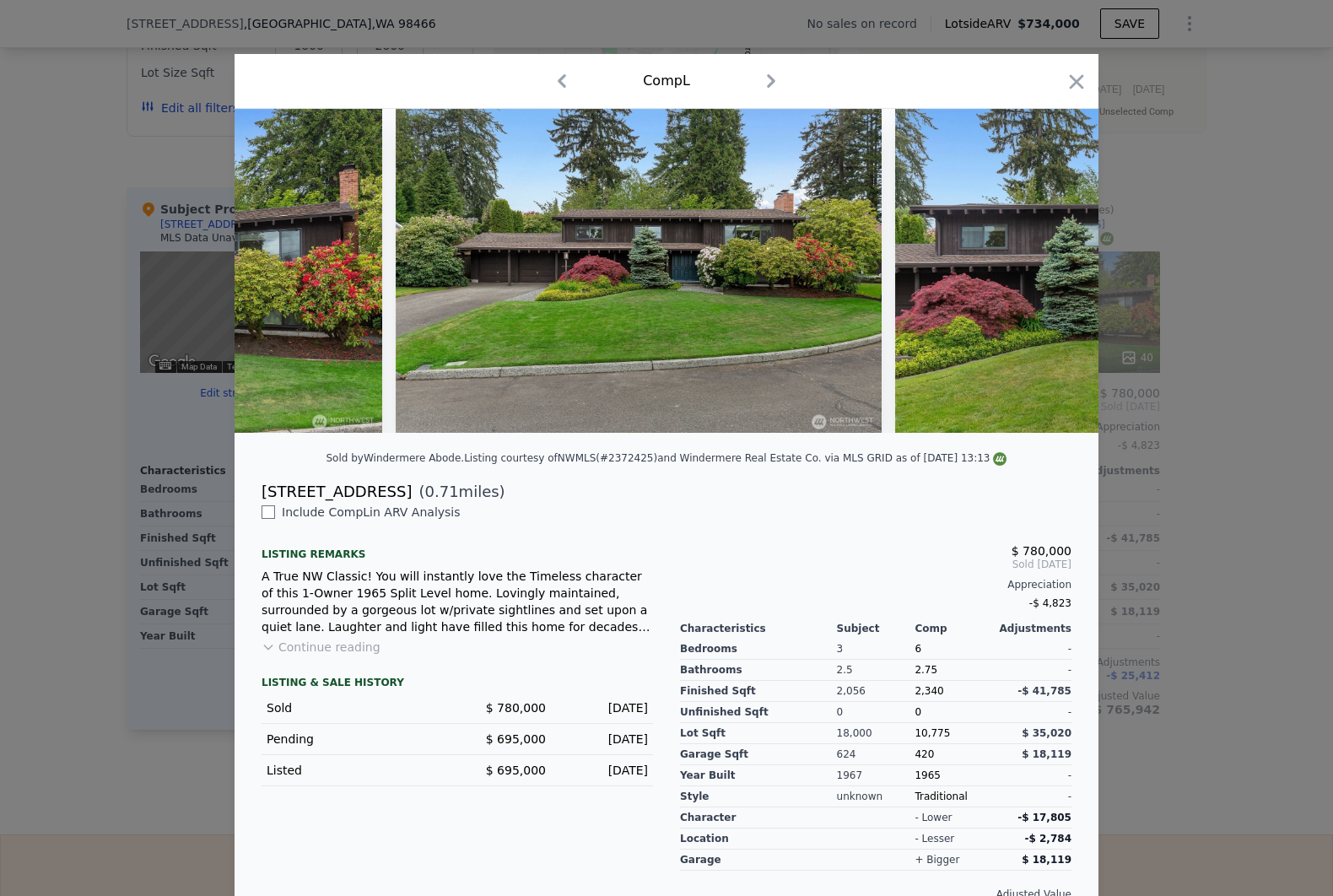
scroll to position [0, 249]
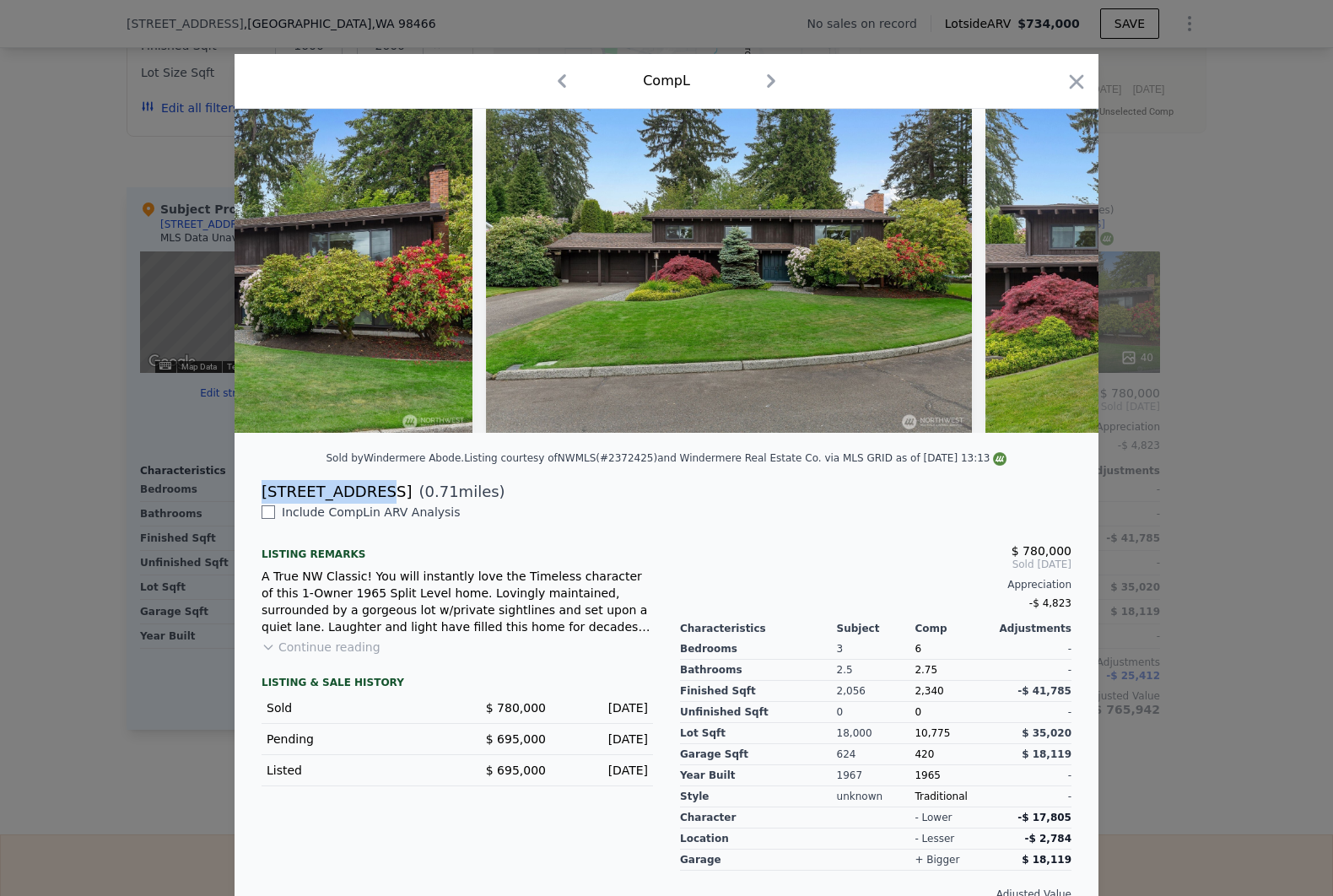
drag, startPoint x: 243, startPoint y: 506, endPoint x: 361, endPoint y: 510, distance: 118.1
click at [361, 503] on div "[STREET_ADDRESS] ( 0.71 miles)" at bounding box center [667, 492] width 837 height 24
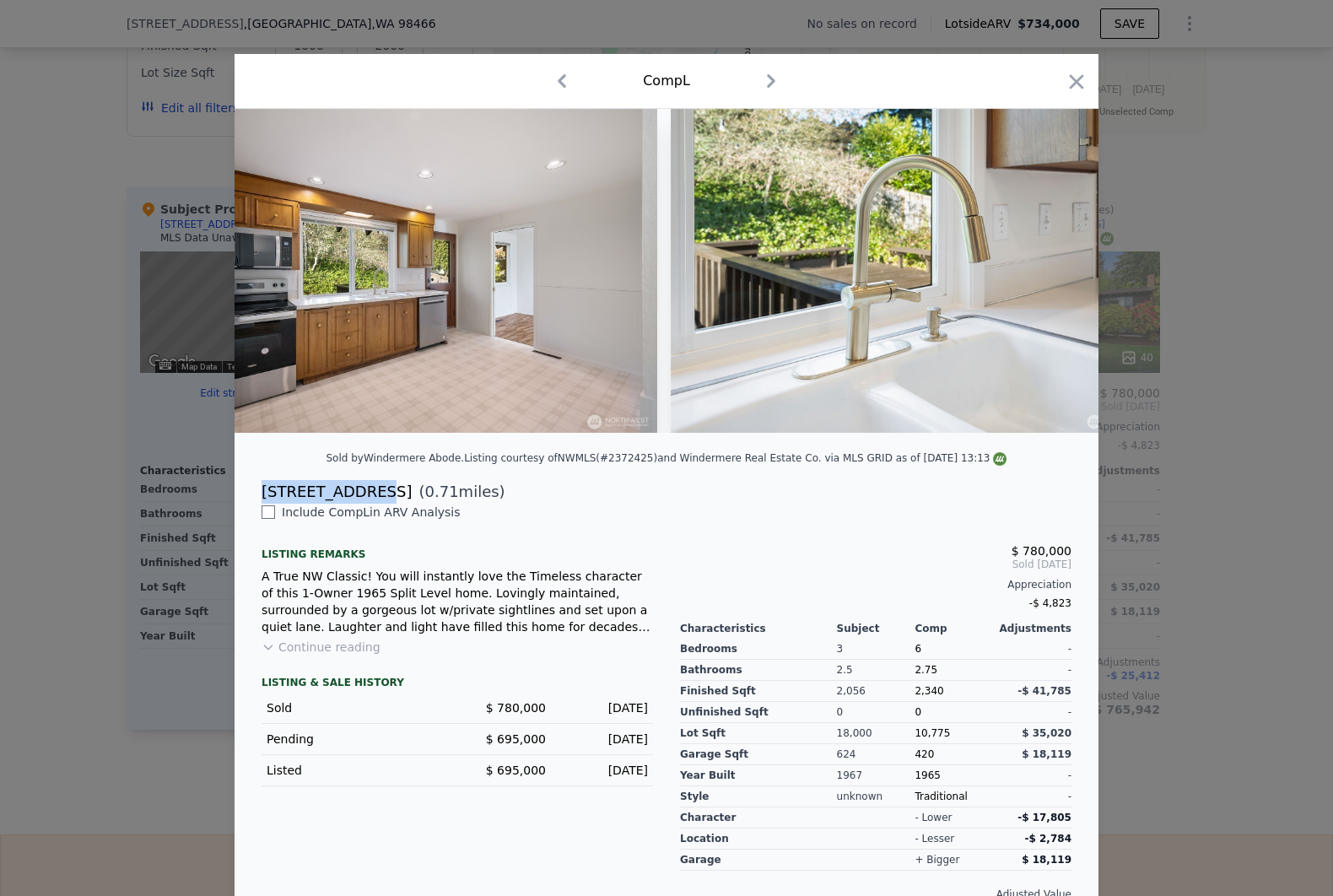
scroll to position [0, 4264]
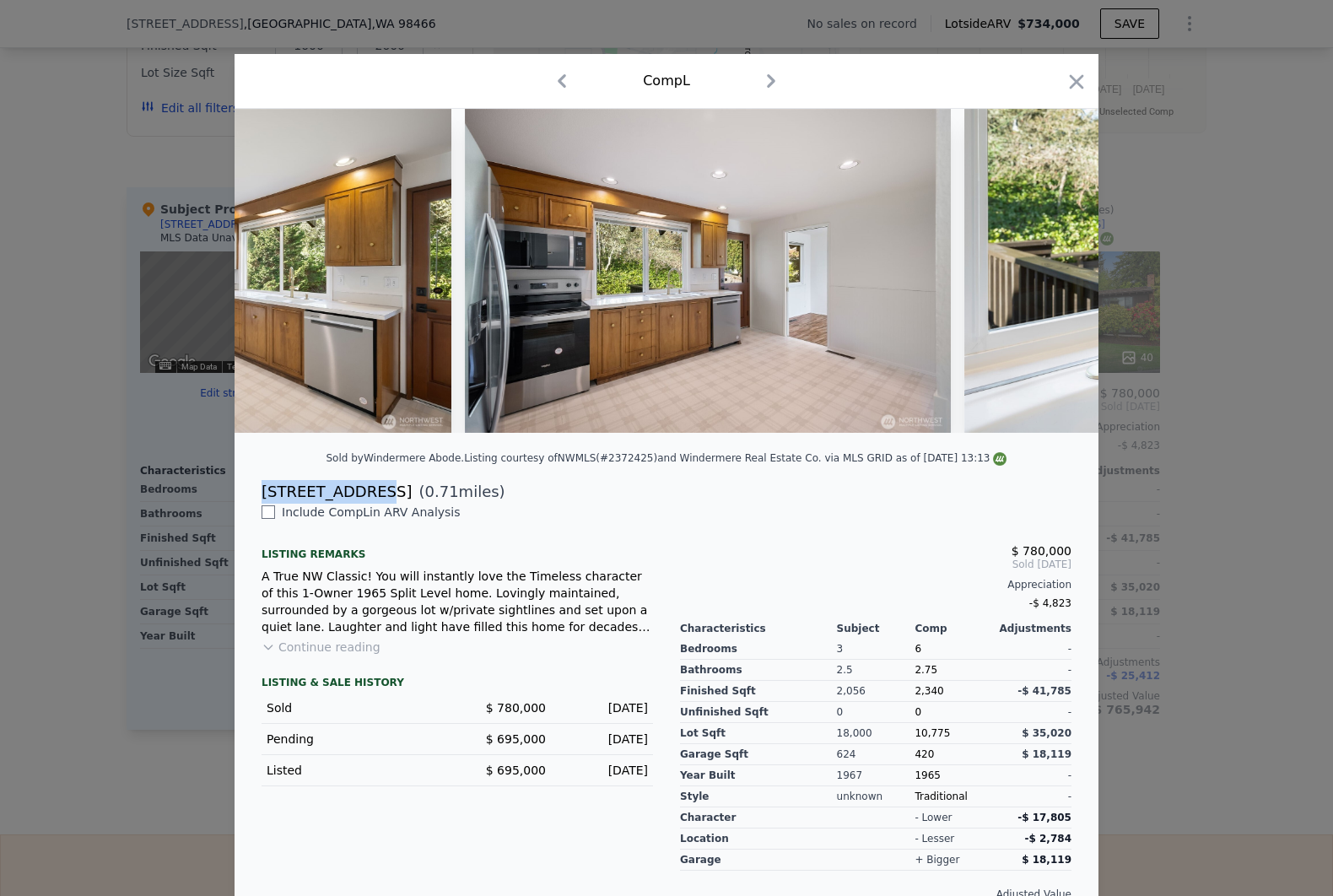
click at [314, 656] on button "Continue reading" at bounding box center [321, 647] width 119 height 16
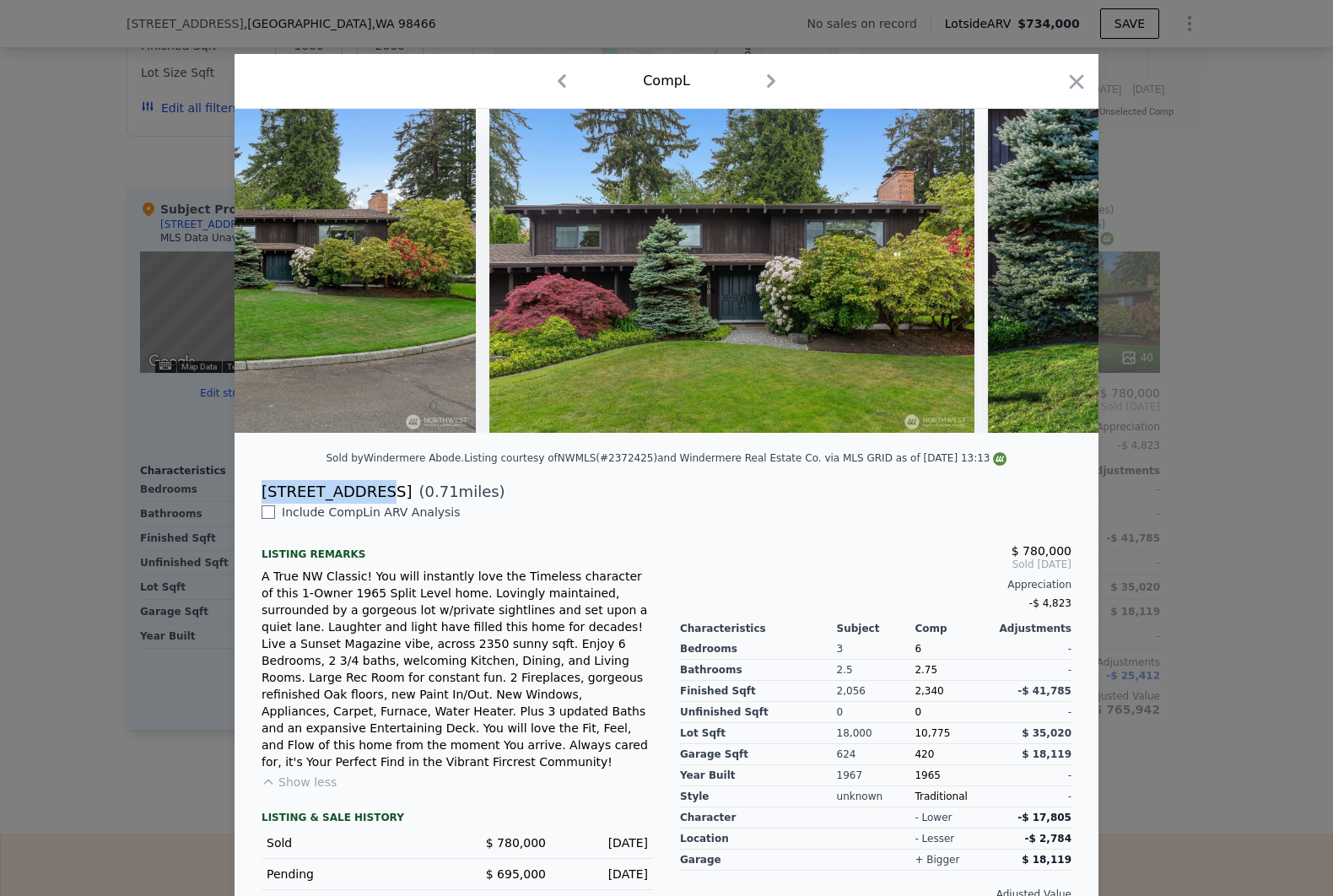
scroll to position [0, 0]
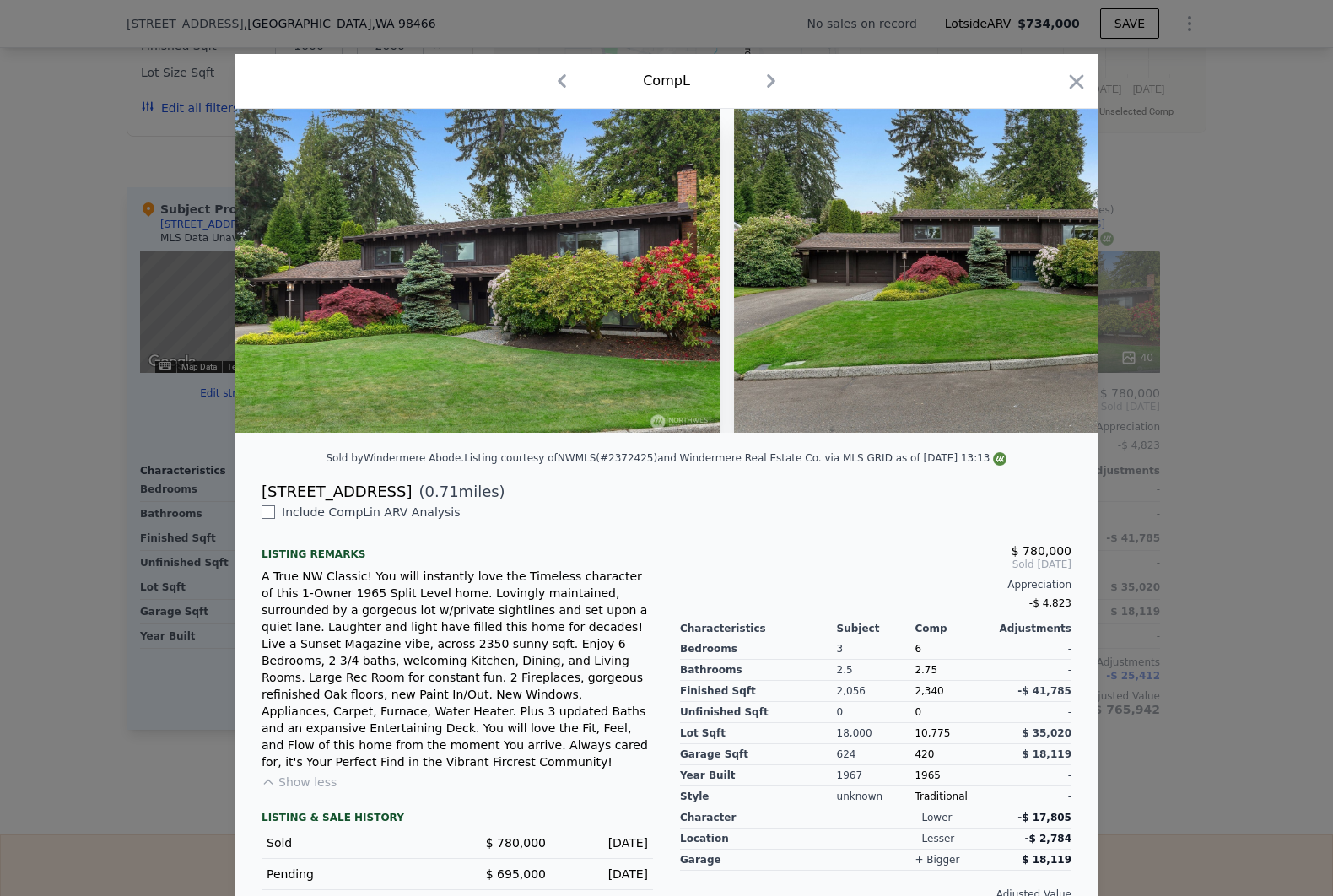
click at [199, 430] on div at bounding box center [666, 448] width 1333 height 896
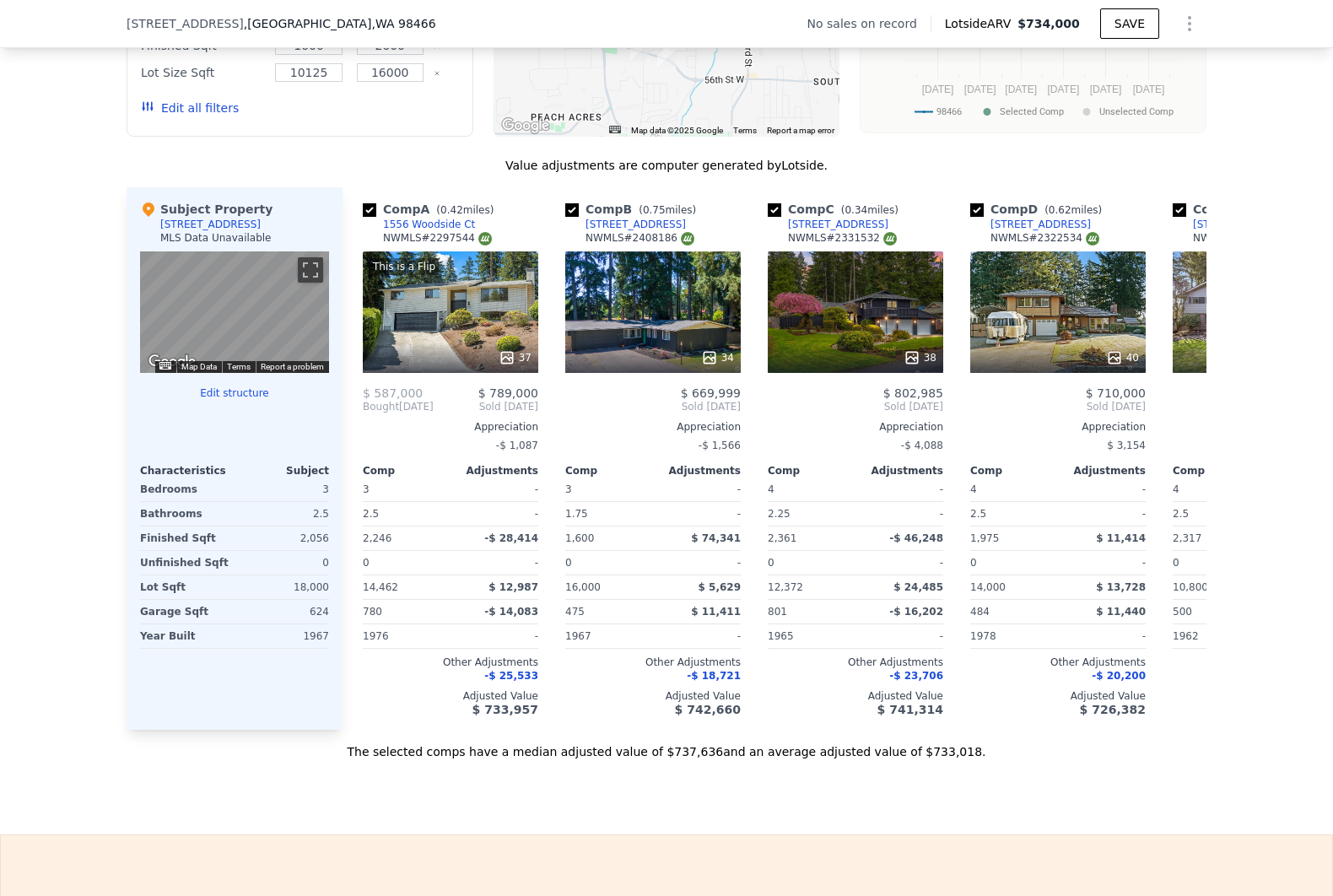
click at [479, 806] on div "Sale Comps Rental Comps We found 12 sales that match your search Filters Map Pr…" at bounding box center [666, 267] width 1333 height 1134
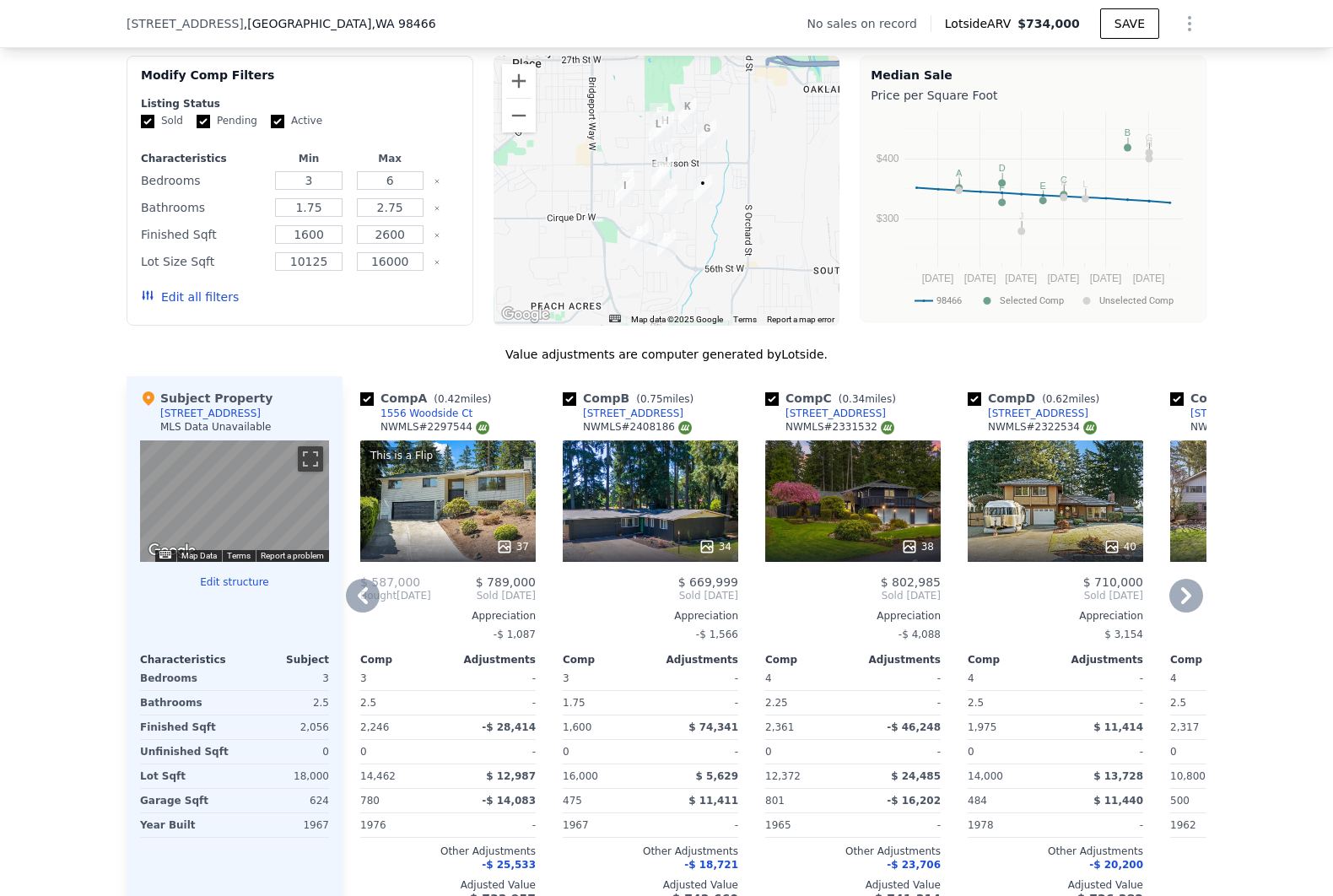
scroll to position [1493, 0]
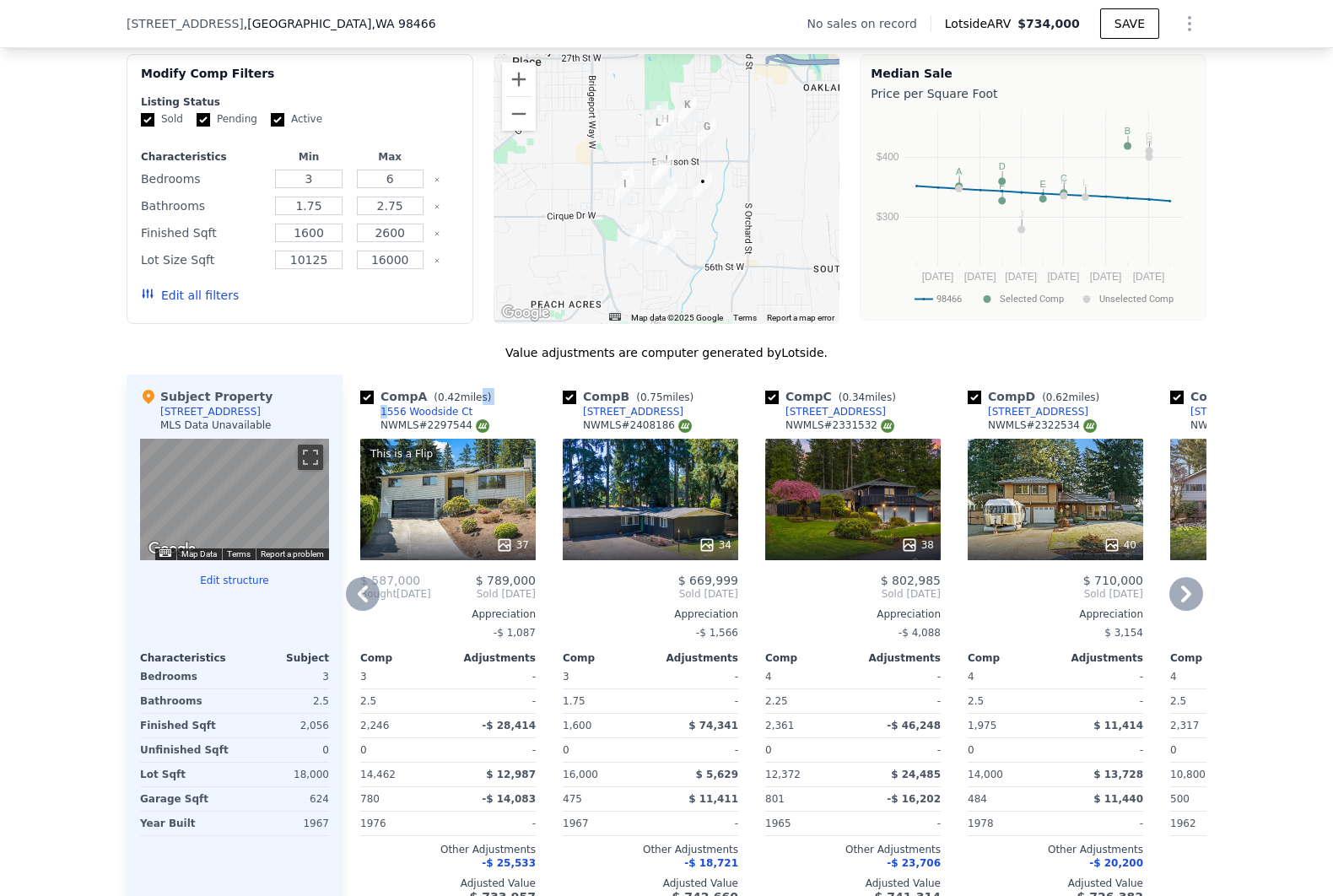
drag, startPoint x: 460, startPoint y: 424, endPoint x: 375, endPoint y: 424, distance: 85.0
click at [375, 424] on div "Comp A ( 0.42 miles) 1556 Woodside Ct NWMLS # 2297544" at bounding box center [448, 413] width 175 height 50
drag, startPoint x: 375, startPoint y: 424, endPoint x: 366, endPoint y: 428, distance: 9.8
click at [366, 418] on link "1556 Woodside Ct" at bounding box center [416, 411] width 112 height 14
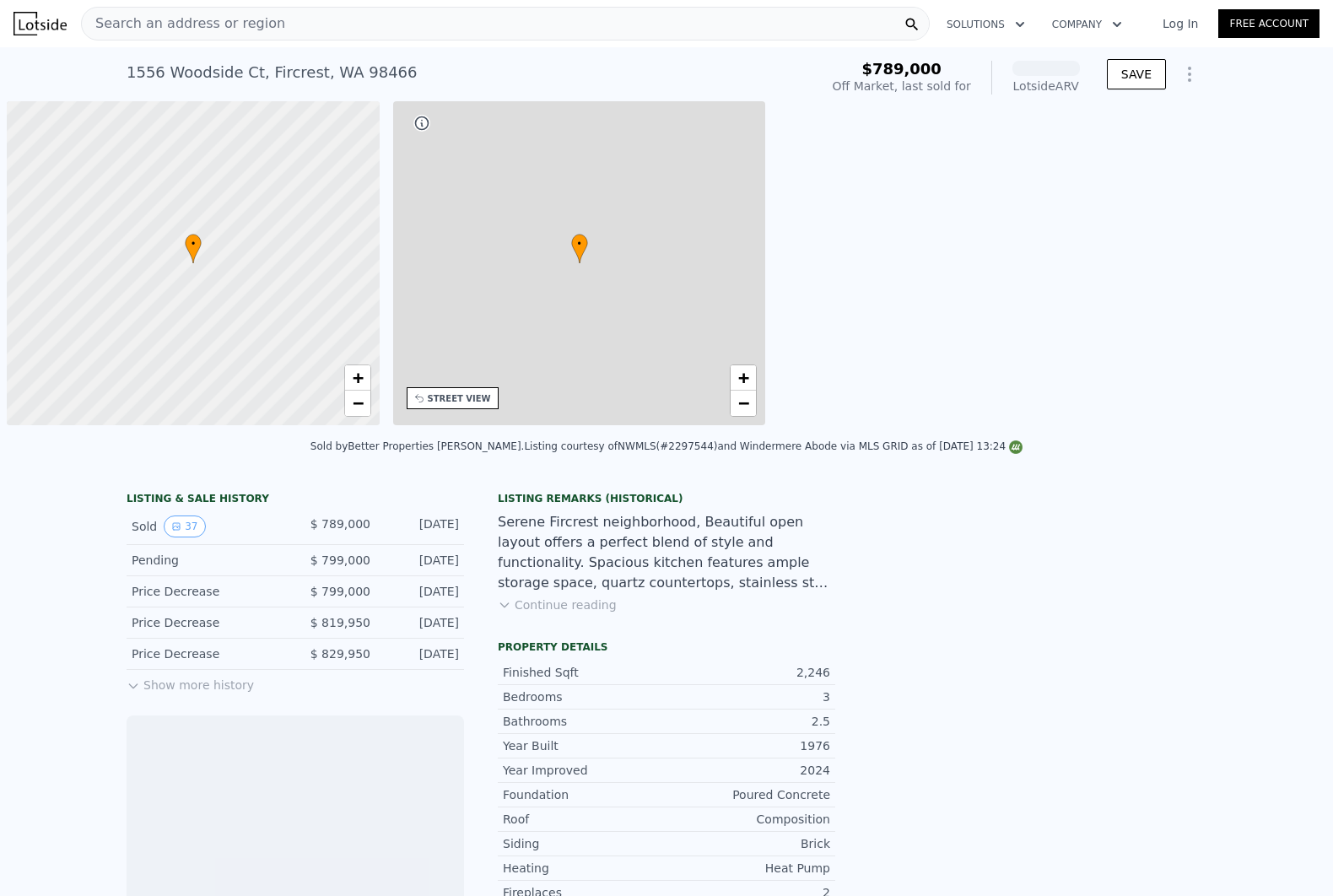
scroll to position [0, 5]
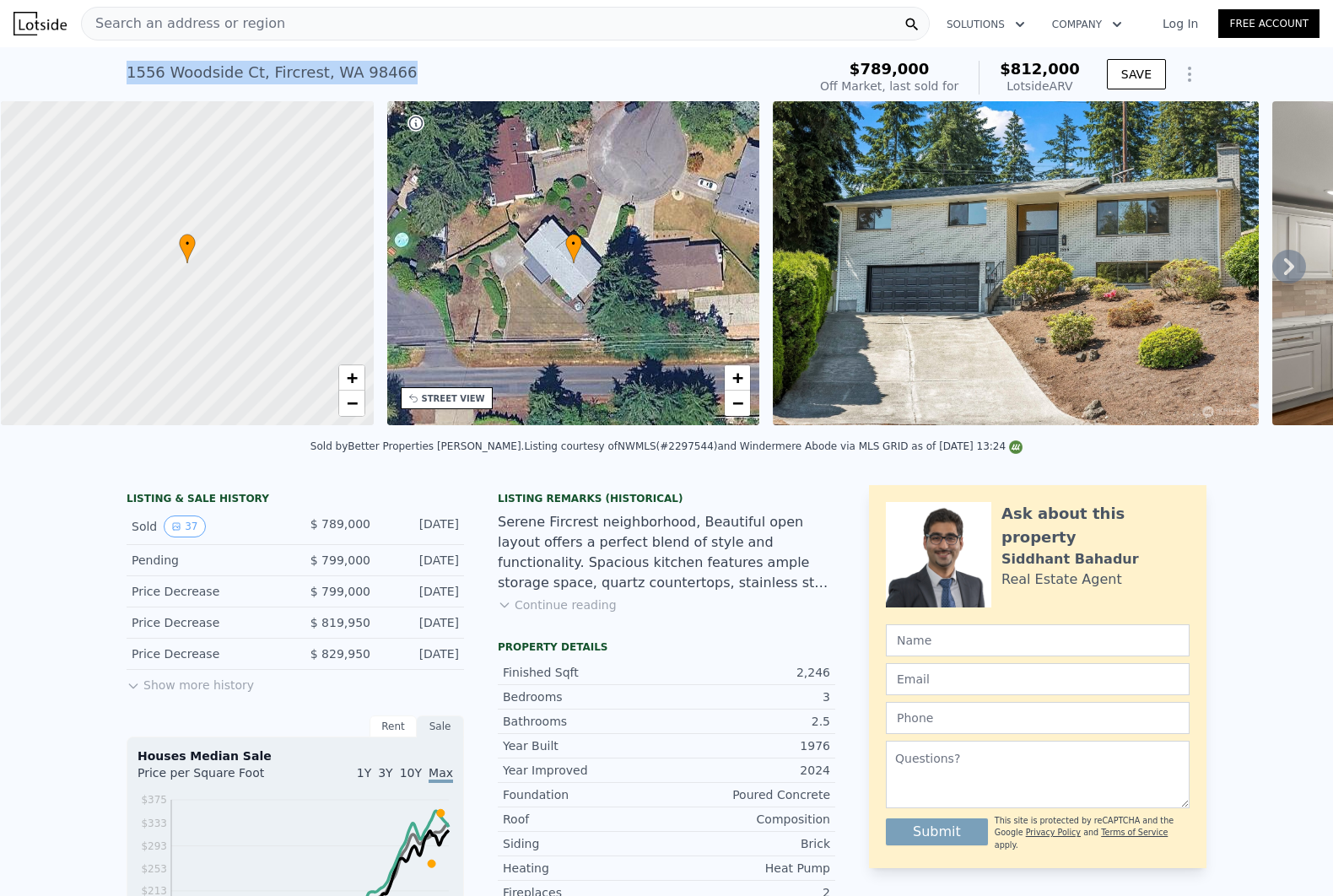
drag, startPoint x: 101, startPoint y: 89, endPoint x: 398, endPoint y: 79, distance: 297.2
click at [398, 79] on div "1556 Woodside Ct , Fircrest , WA 98466 Sold Dec 2024 for $789k (~ARV $812k ) $7…" at bounding box center [666, 74] width 1333 height 54
copy div "1556 Woodside Ct , Fircrest , WA 98466"
click at [563, 614] on button "Continue reading" at bounding box center [557, 605] width 119 height 16
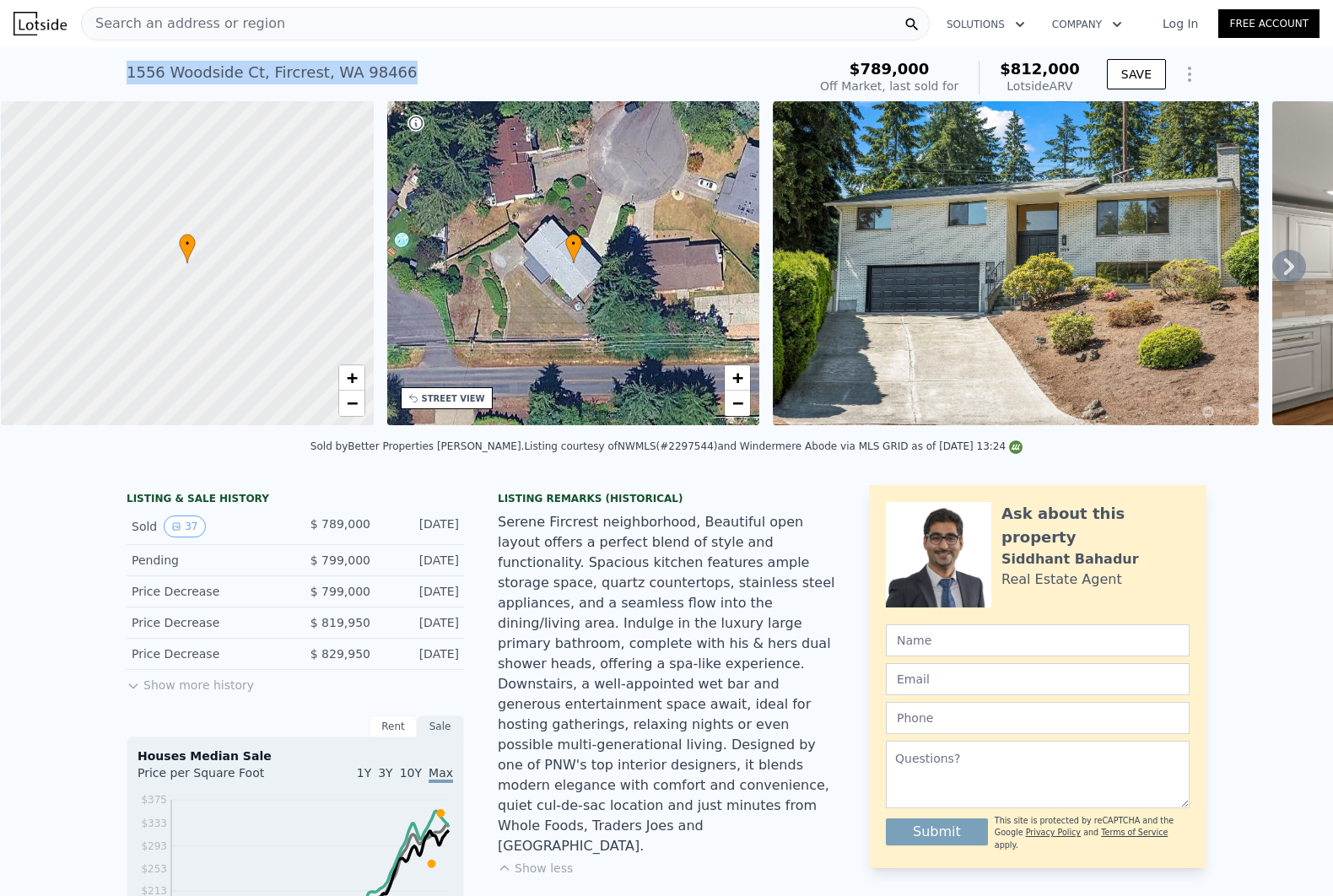
copy div "1556 Woodside Ct , Fircrest , WA 98466"
drag, startPoint x: 678, startPoint y: 464, endPoint x: 638, endPoint y: 464, distance: 40.0
click at [638, 452] on div "Listing courtesy of NWMLS (#2297544) and Windermere Abode via MLS GRID as of 10…" at bounding box center [774, 446] width 499 height 12
copy div "2297544"
